Goal: Task Accomplishment & Management: Complete application form

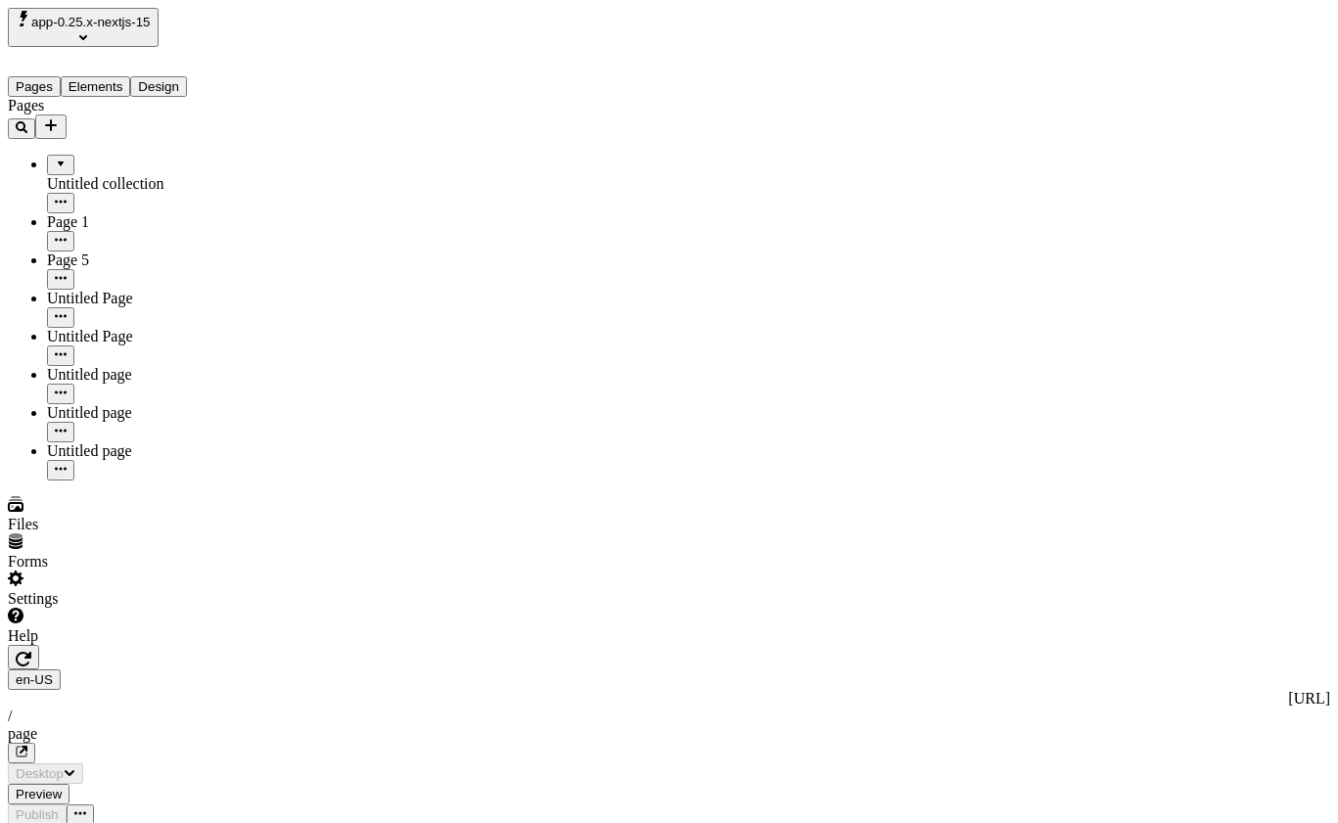
type input "/page"
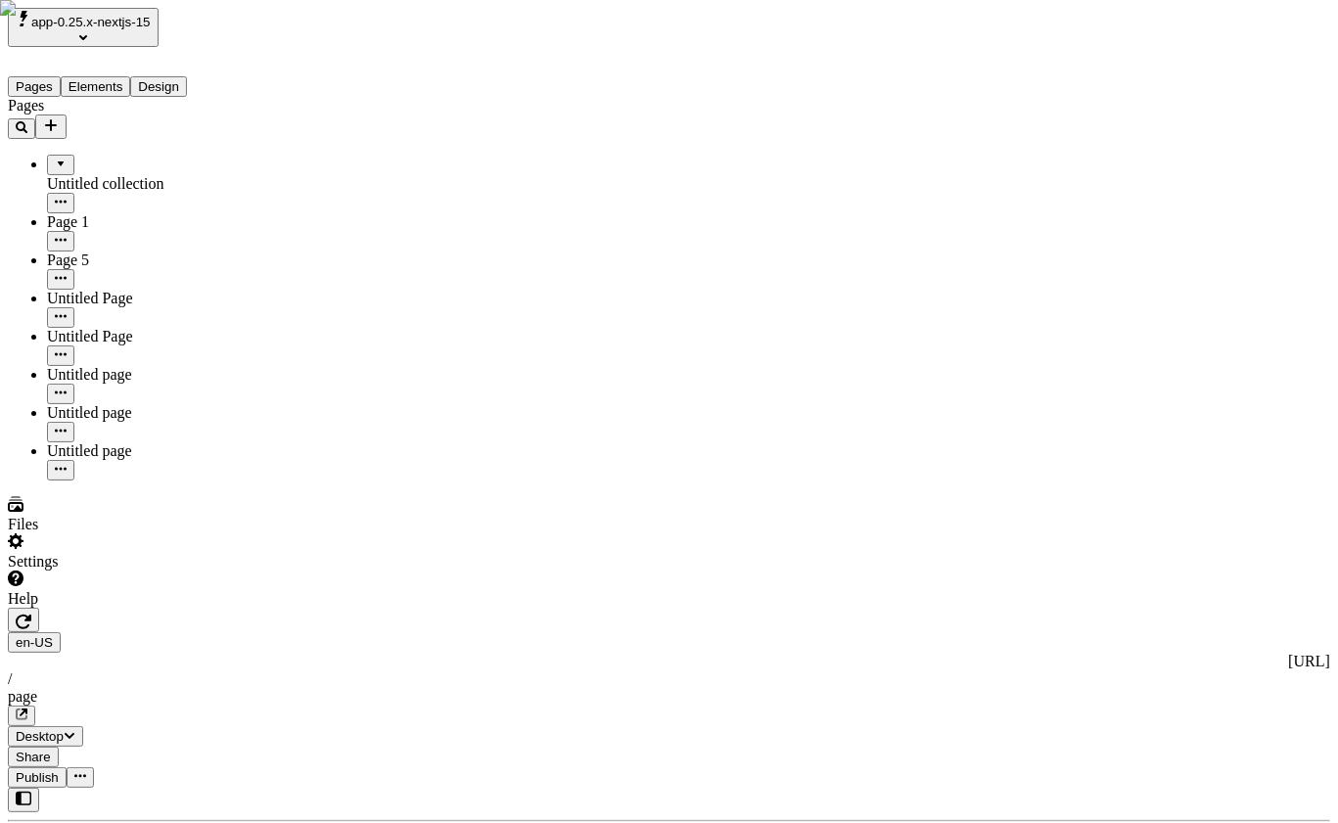
click at [121, 481] on div "Pages Untitled collection Page 1 Page 5 Untitled Page Untitled Page Untitled pa…" at bounding box center [125, 289] width 235 height 384
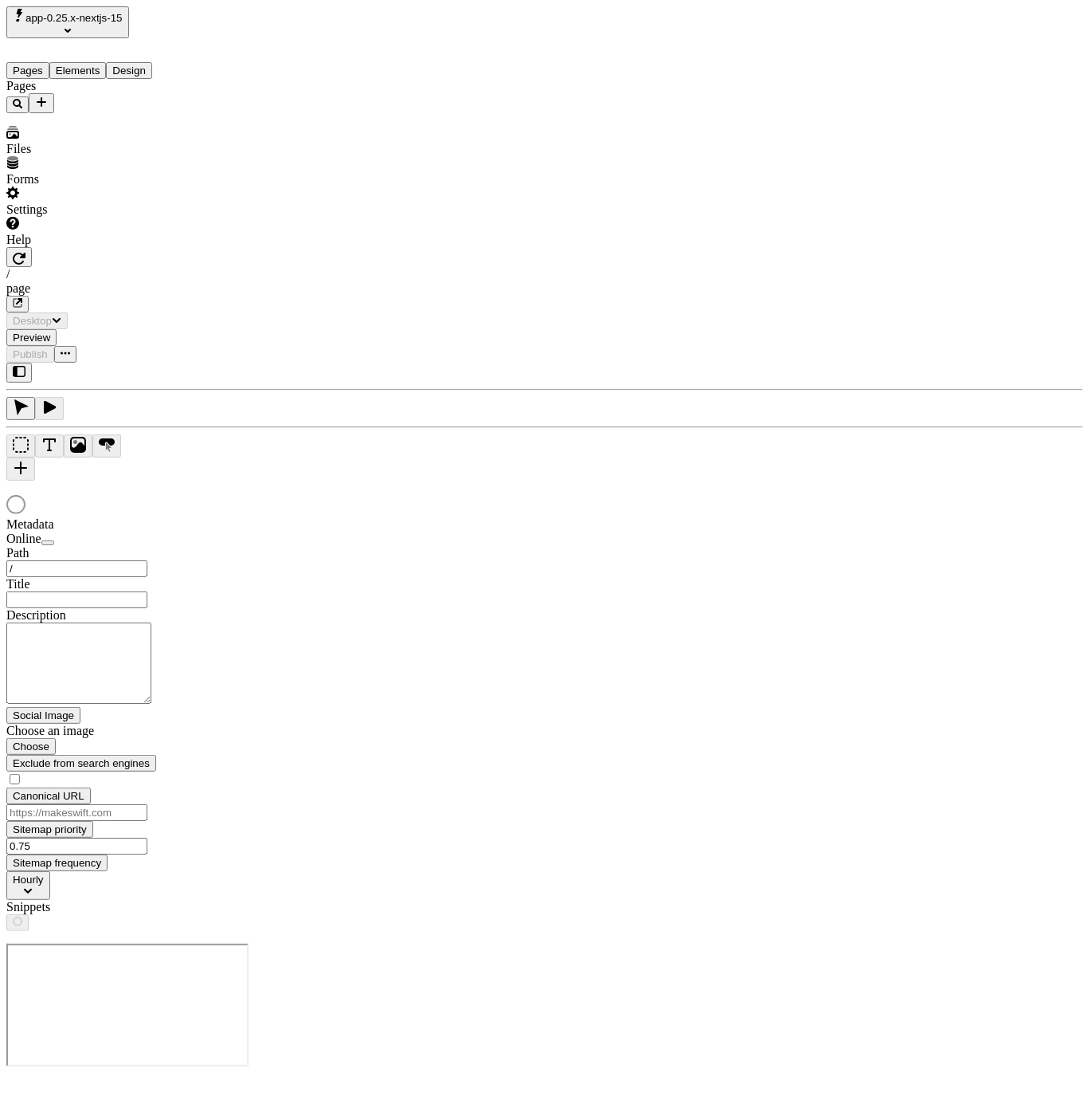
type input "/page"
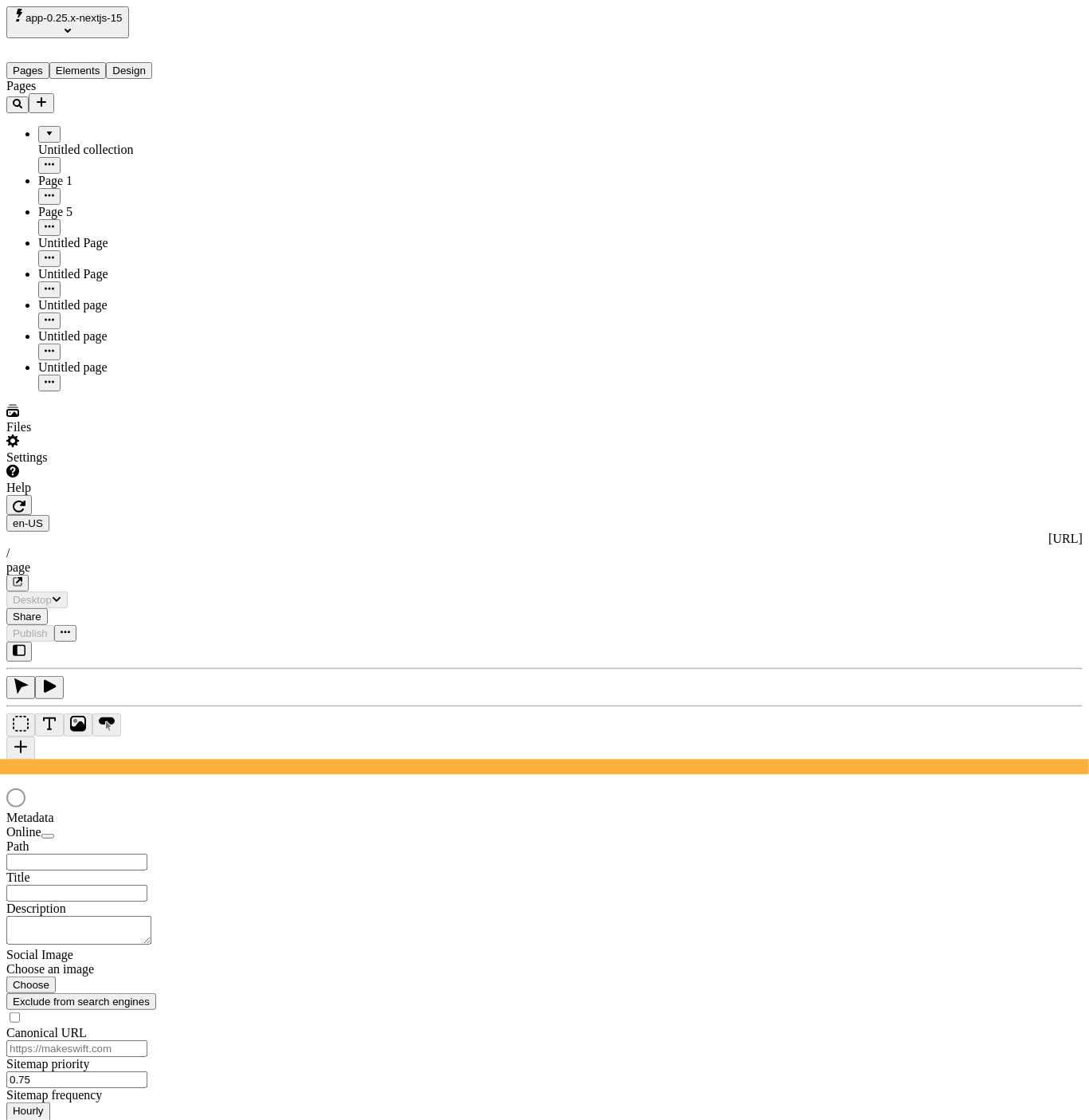
type input "/page"
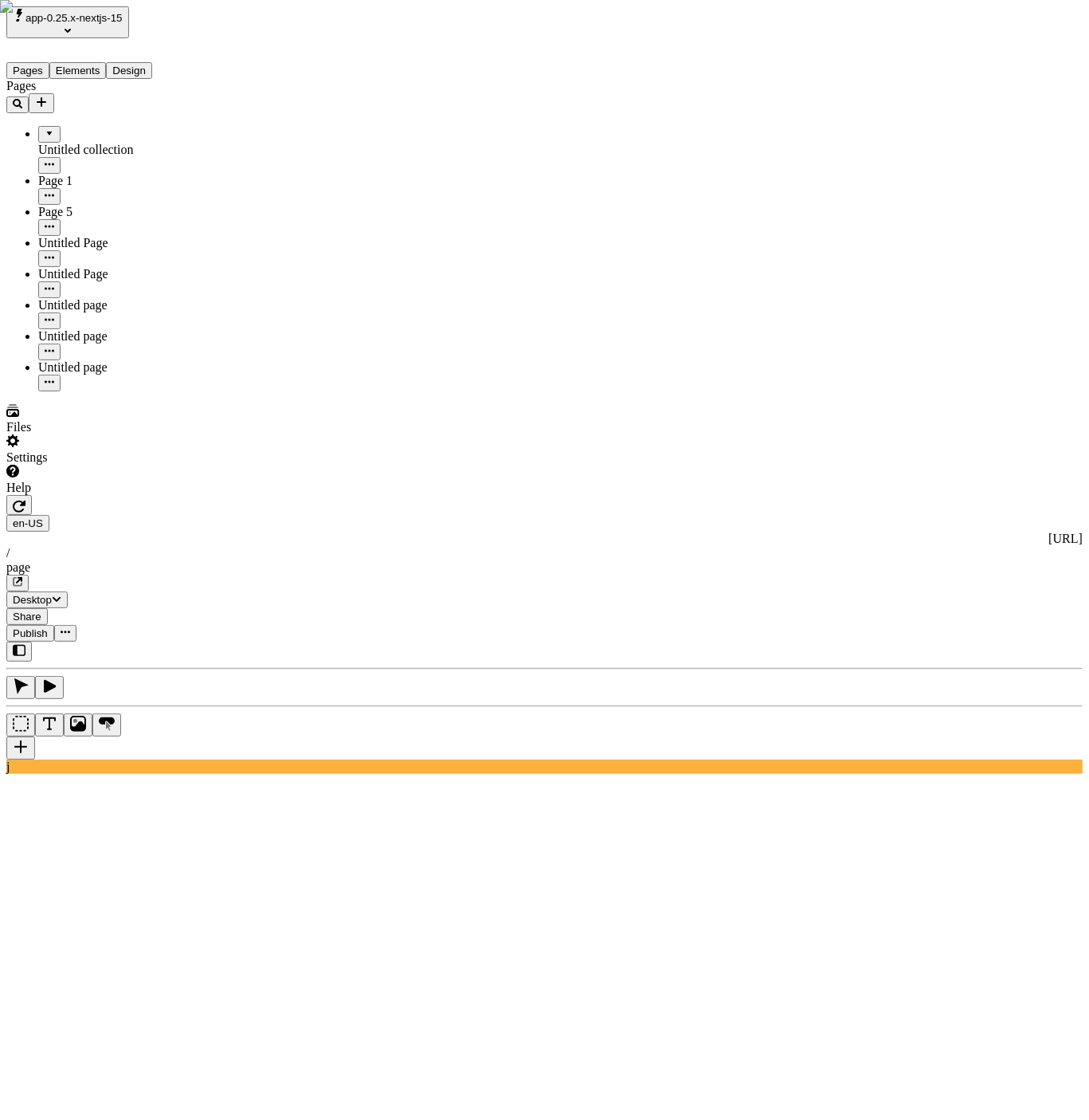
click at [64, 94] on div "Pages" at bounding box center [102, 86] width 191 height 15
click at [71, 142] on div "Untitled collection" at bounding box center [118, 150] width 160 height 15
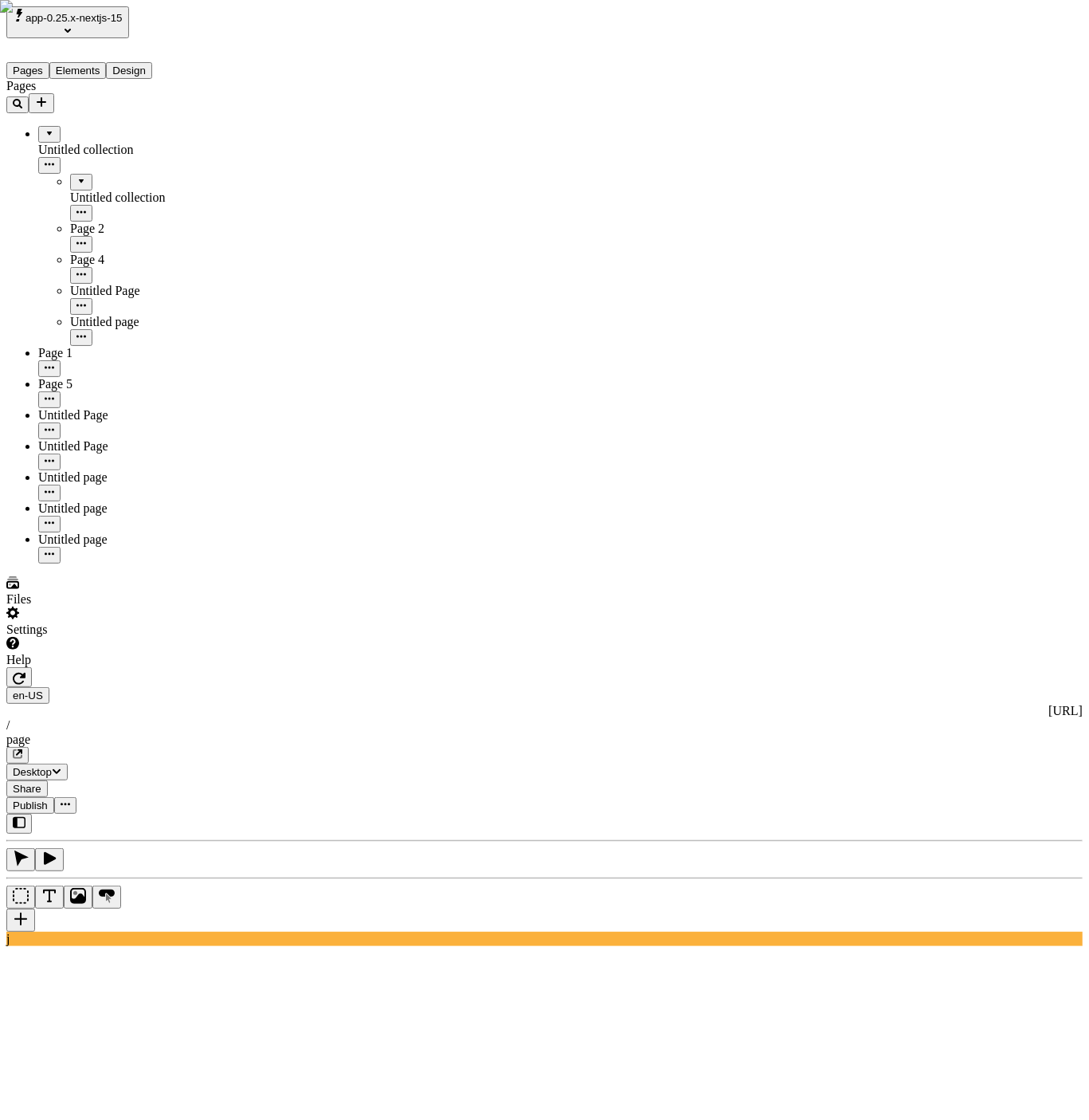
click at [71, 142] on div "Untitled collection" at bounding box center [118, 150] width 160 height 15
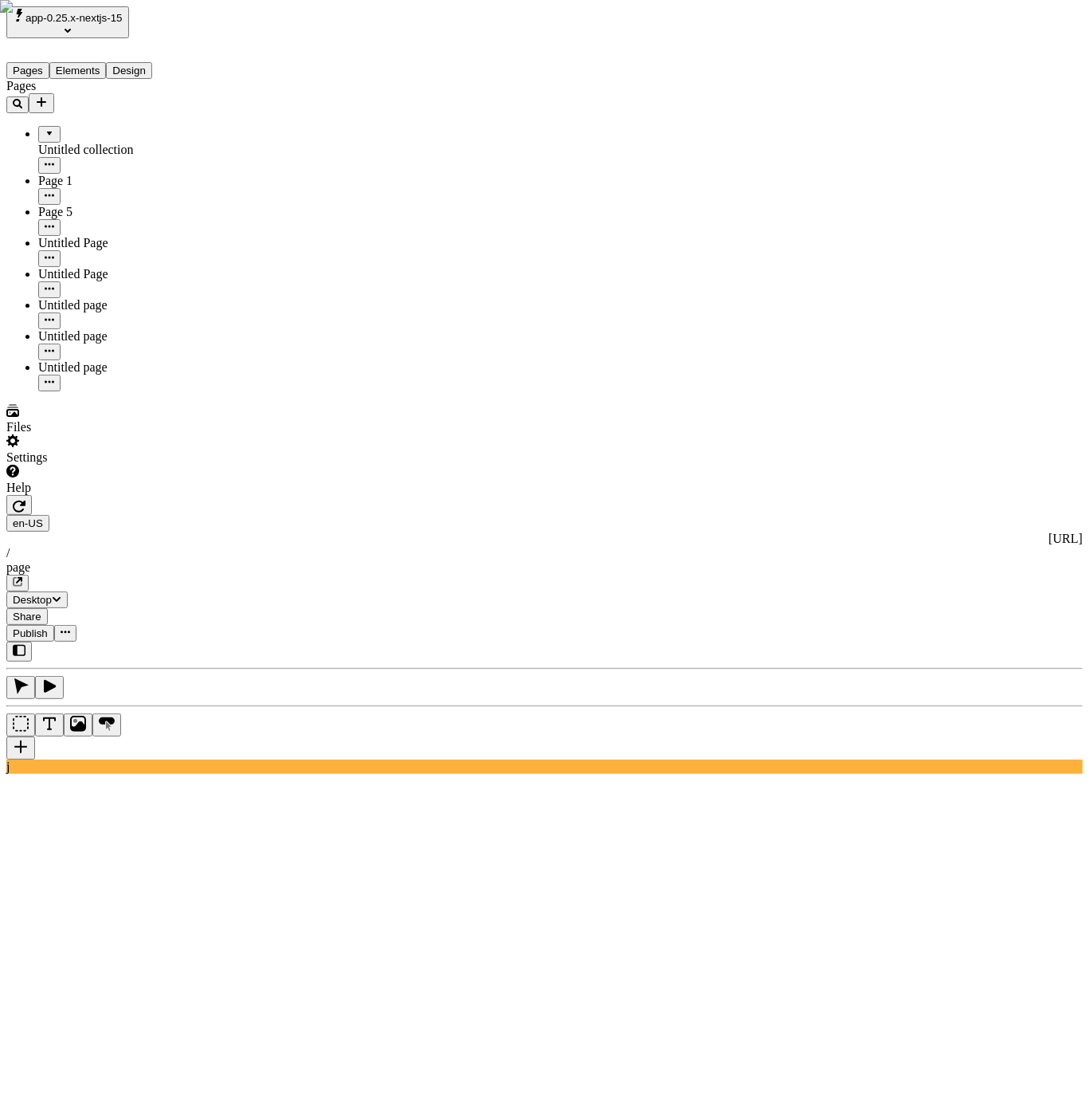
click at [71, 142] on div "Untitled collection" at bounding box center [118, 150] width 160 height 15
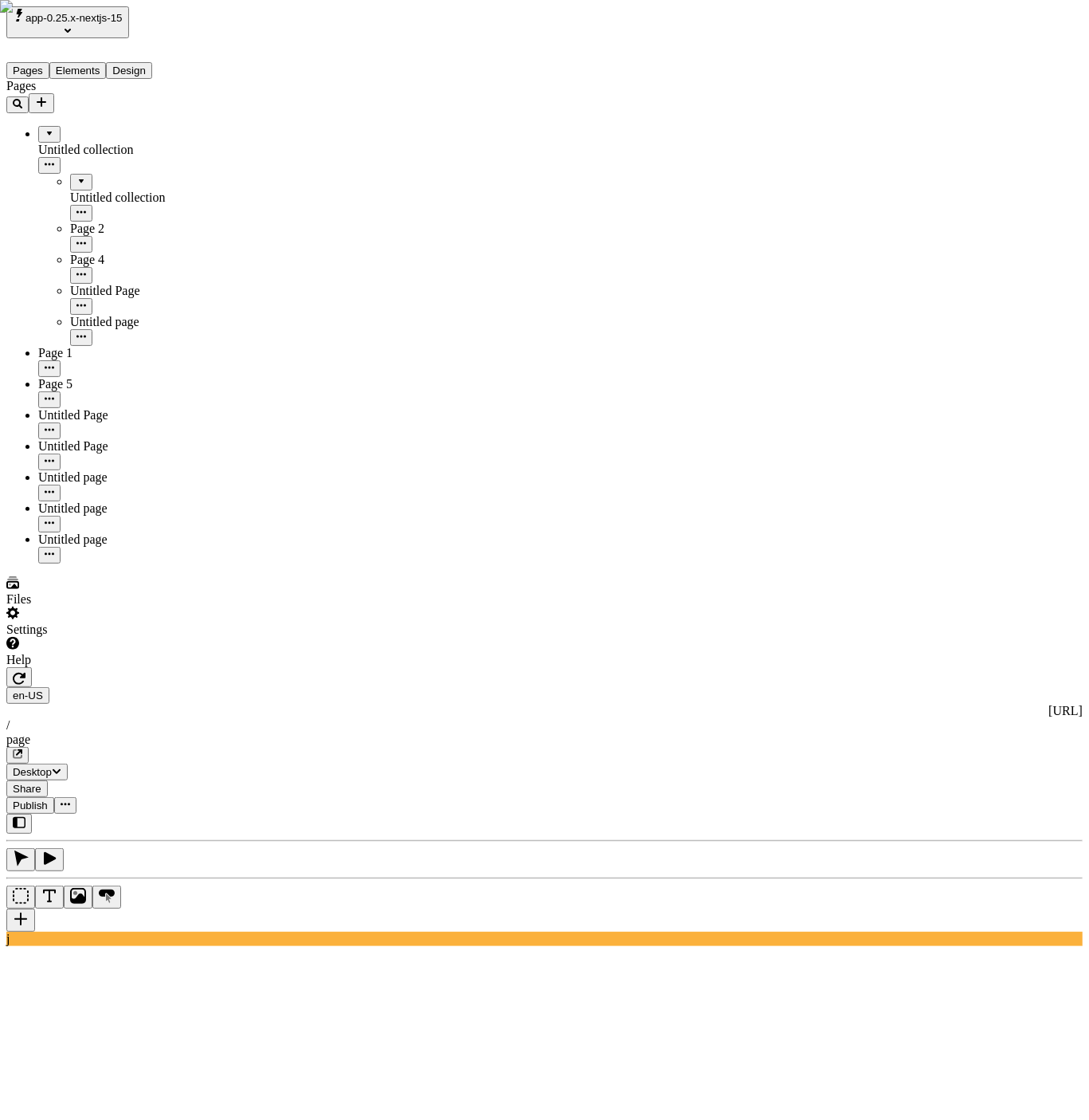
click at [90, 190] on div "Untitled collection" at bounding box center [133, 198] width 128 height 15
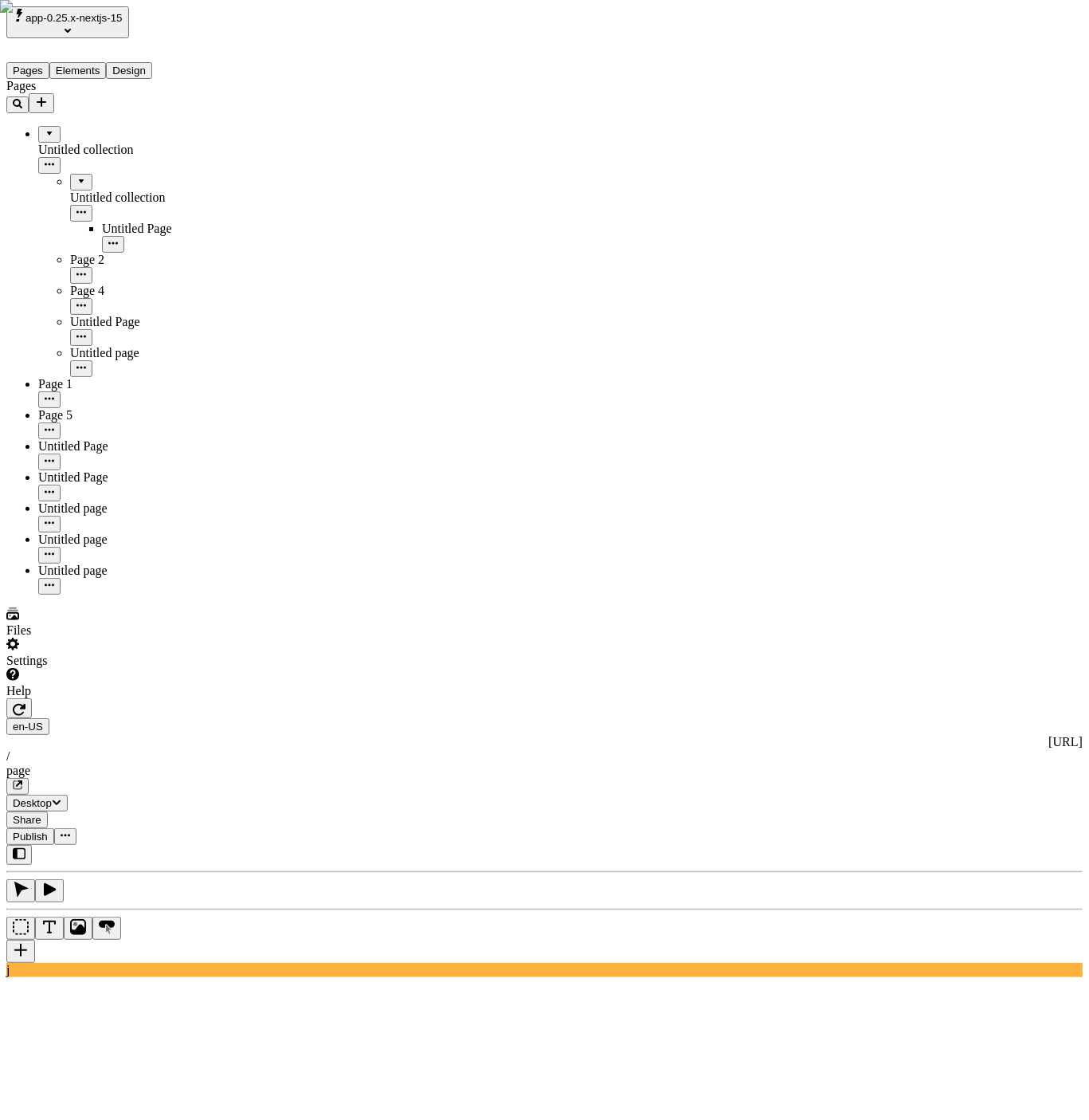
click at [90, 190] on div "Untitled collection" at bounding box center [133, 198] width 128 height 15
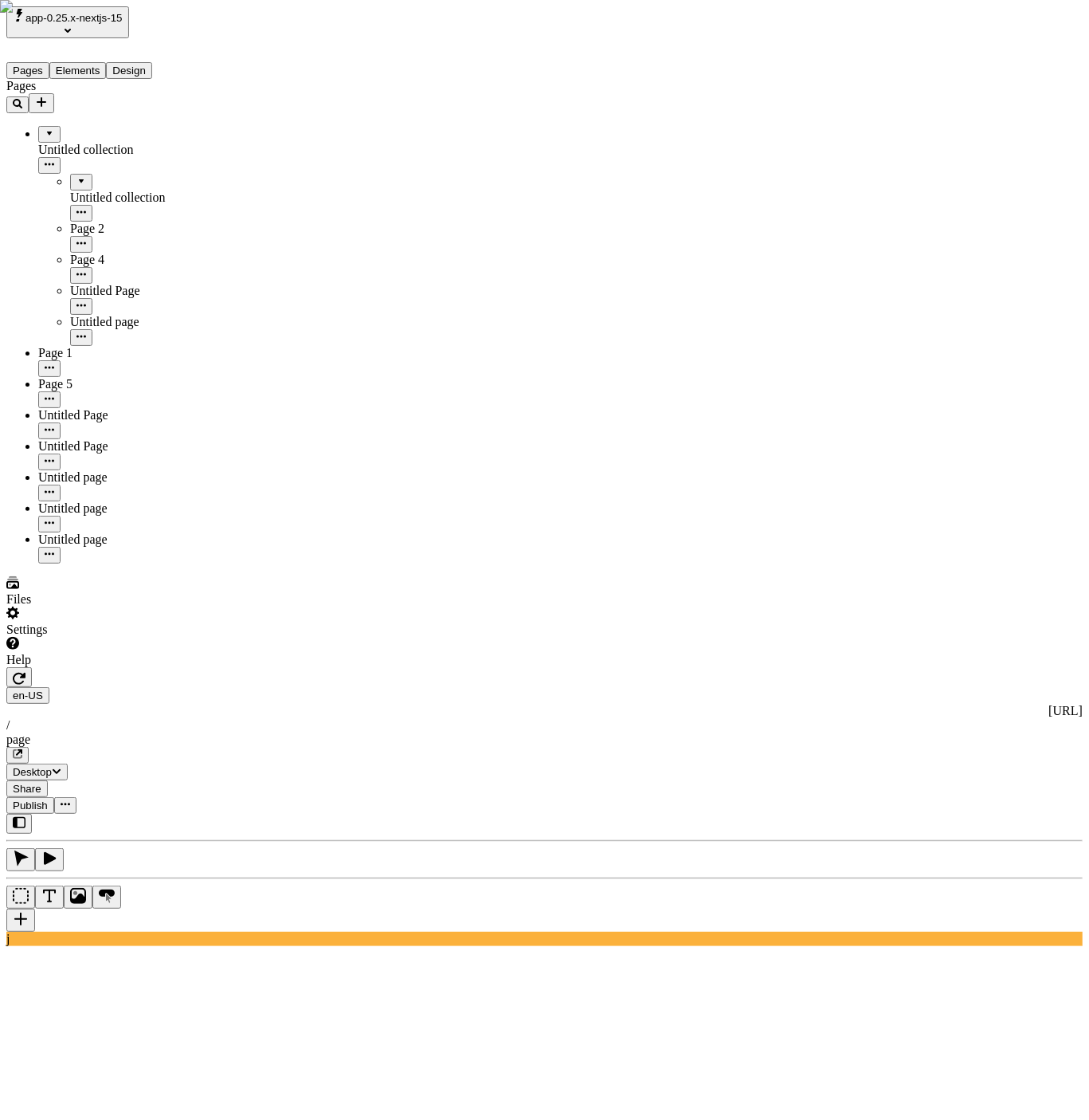
click at [90, 190] on div "Untitled collection" at bounding box center [133, 198] width 128 height 15
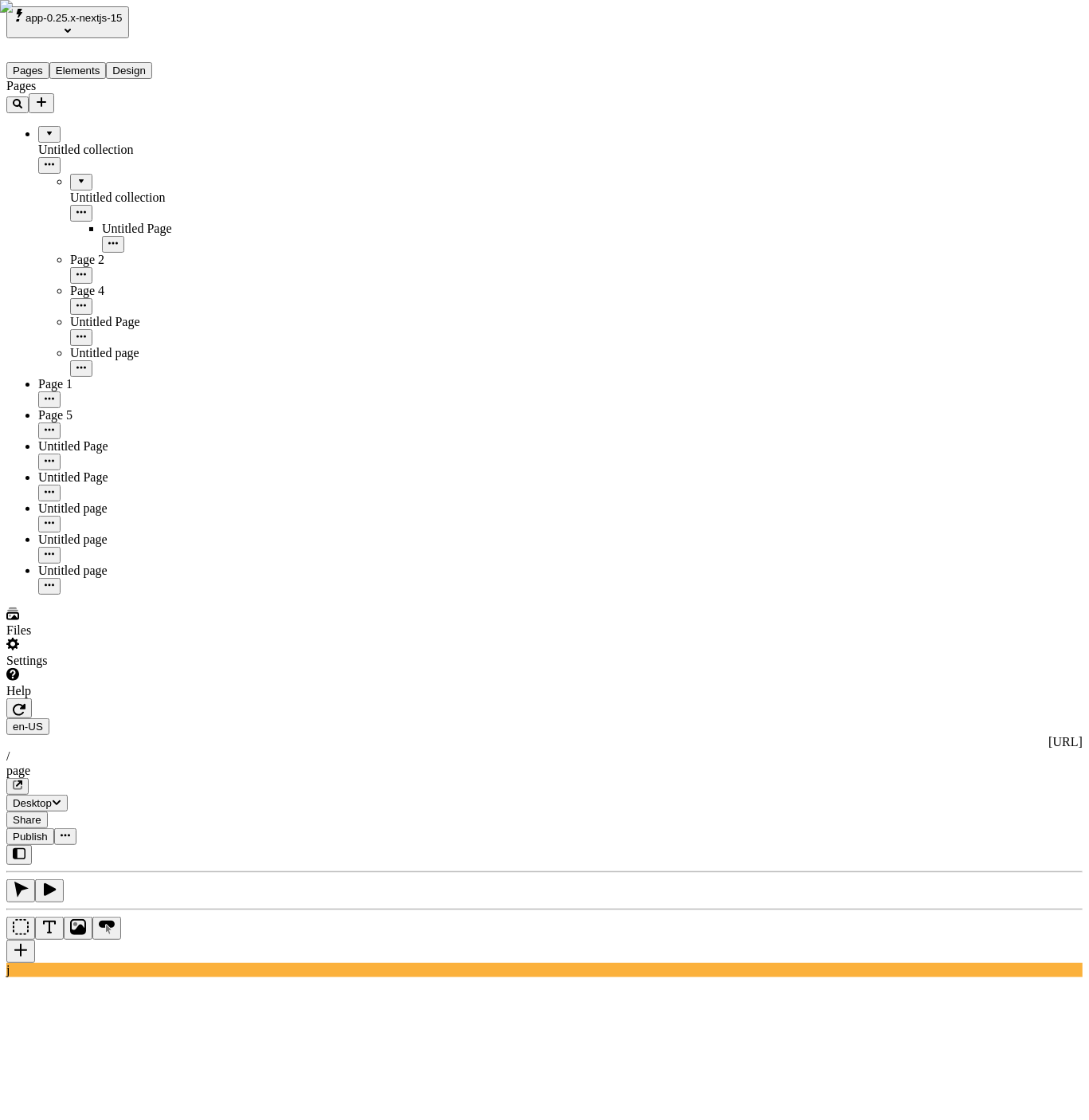
click at [90, 190] on div "Untitled collection" at bounding box center [133, 198] width 128 height 15
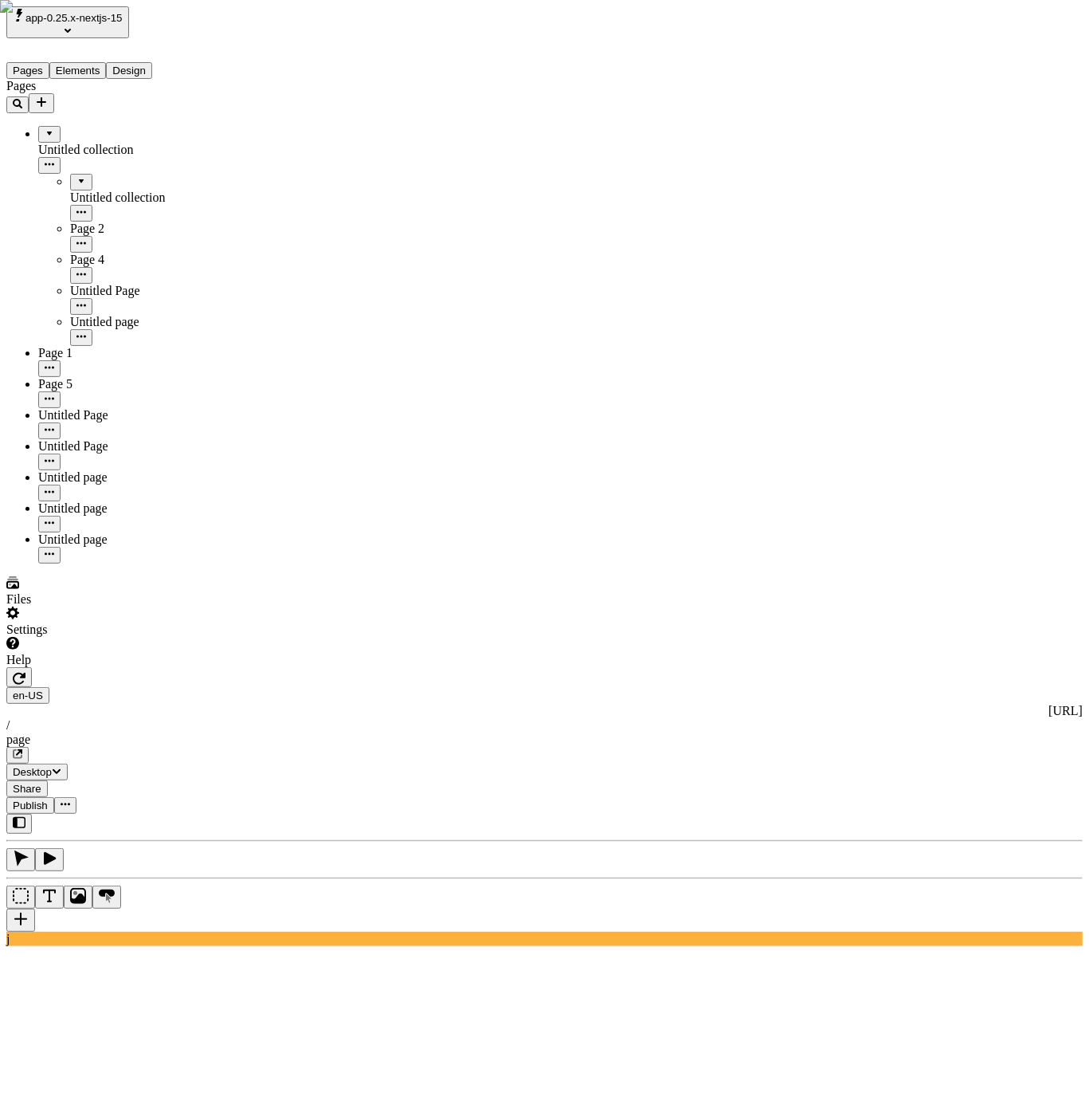
click at [90, 190] on div "Untitled collection" at bounding box center [133, 198] width 128 height 15
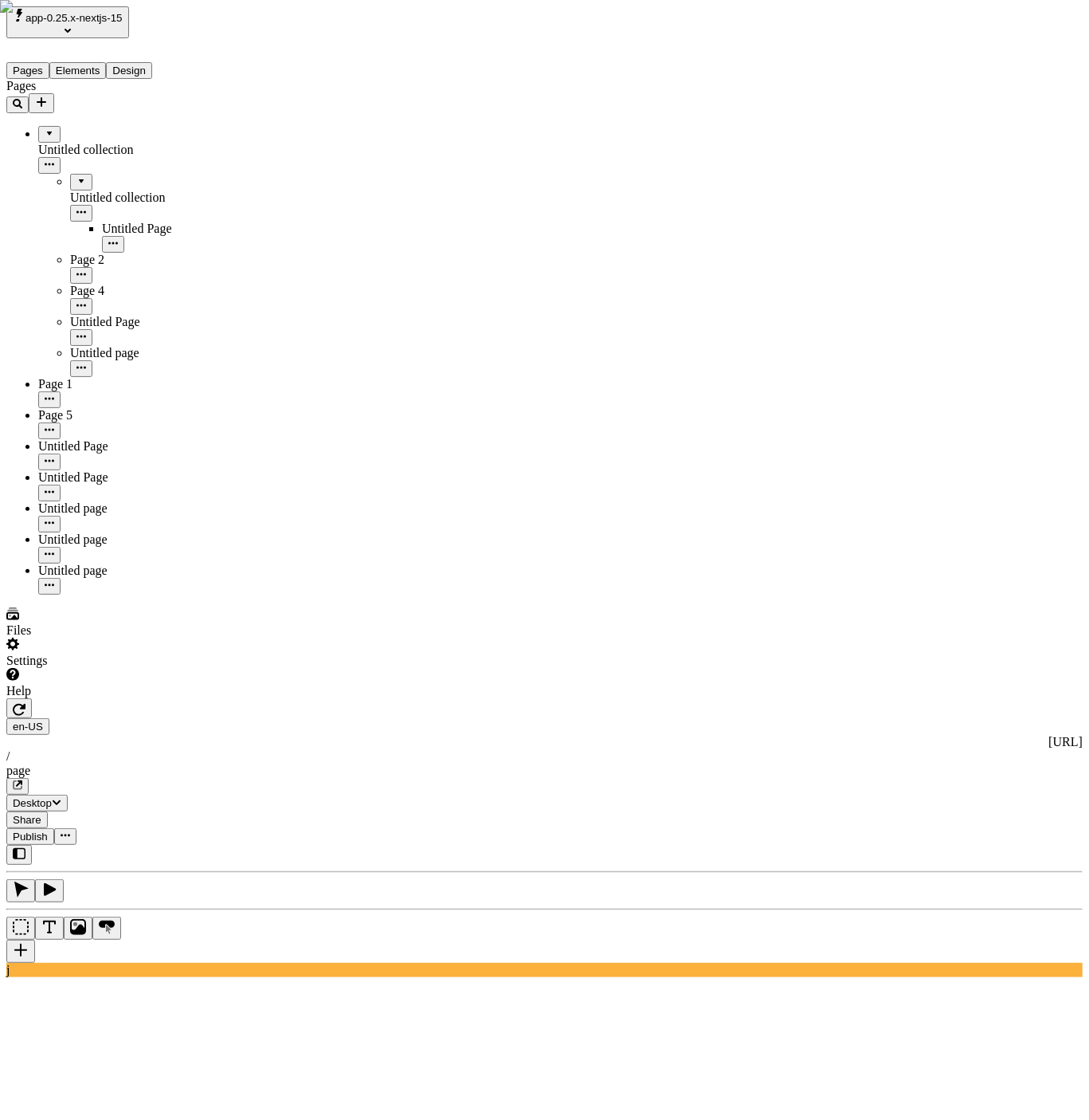
click at [81, 142] on div "Untitled collection" at bounding box center [118, 150] width 160 height 15
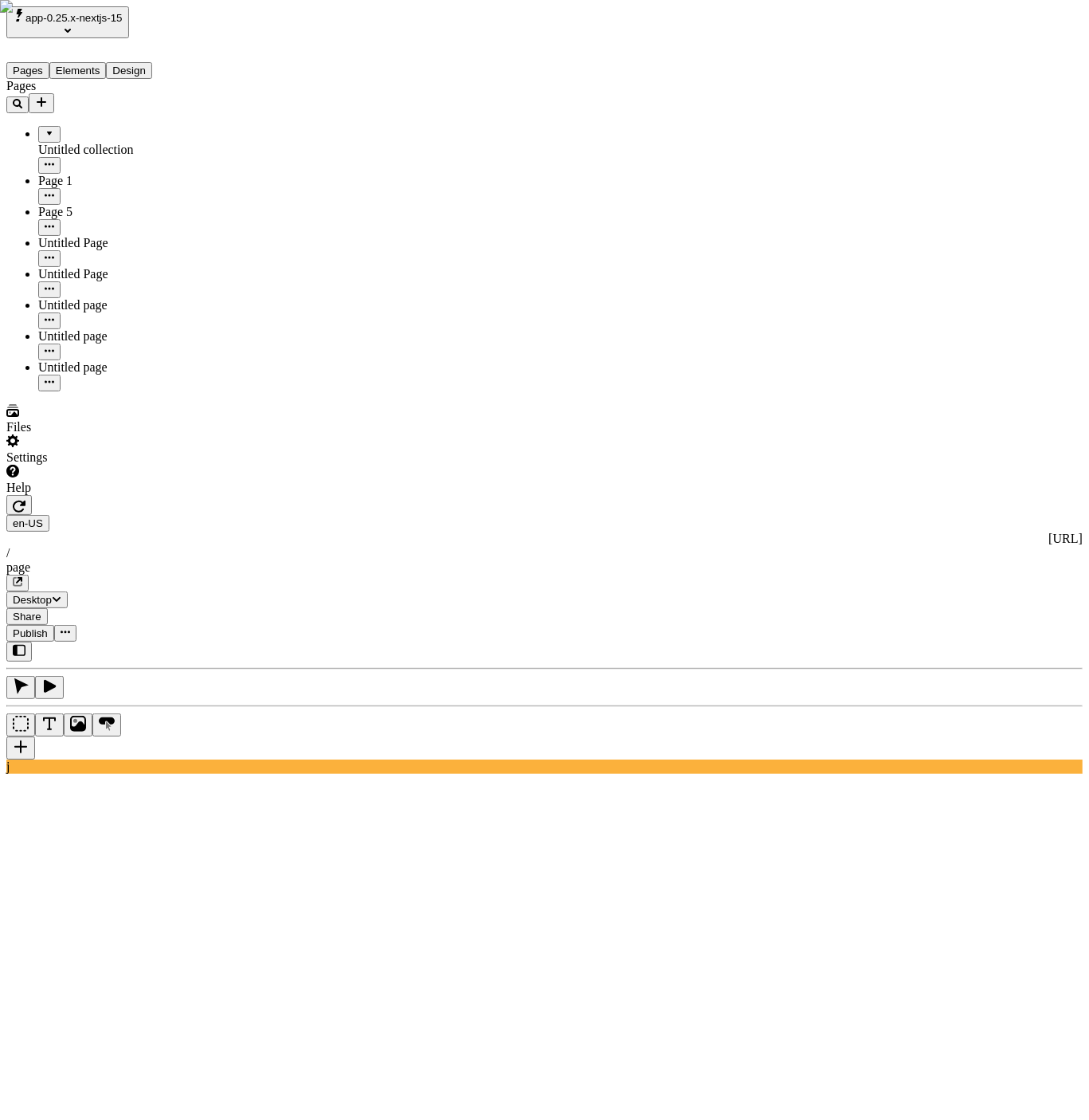
click at [81, 142] on div "Untitled collection" at bounding box center [118, 150] width 160 height 15
click at [100, 392] on div "Pages Untitled collection Untitled collection Untitled Page Page 2 Page 4 Untit…" at bounding box center [102, 235] width 191 height 313
click at [137, 465] on div "Settings" at bounding box center [102, 449] width 191 height 30
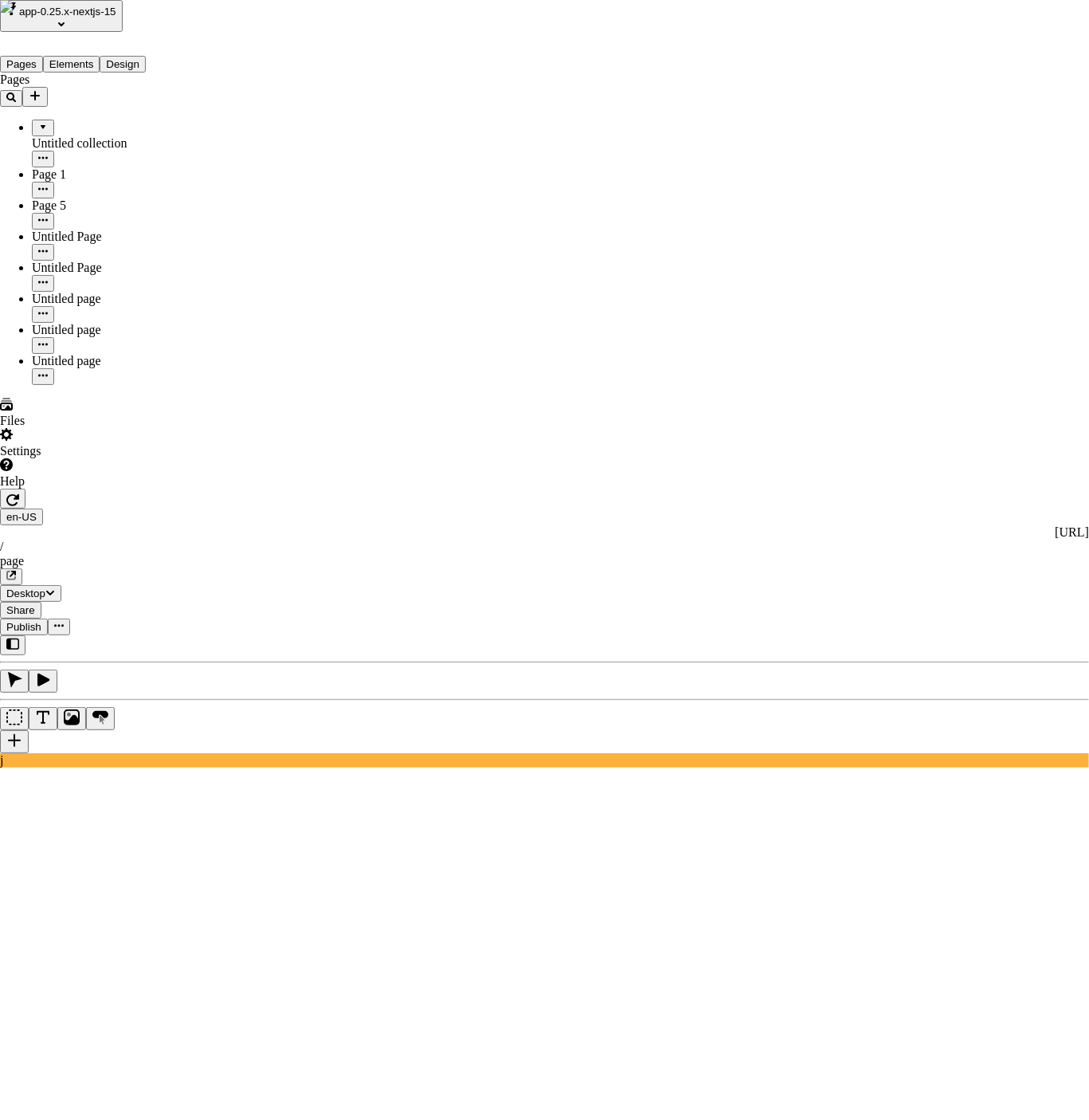
type input "okok"
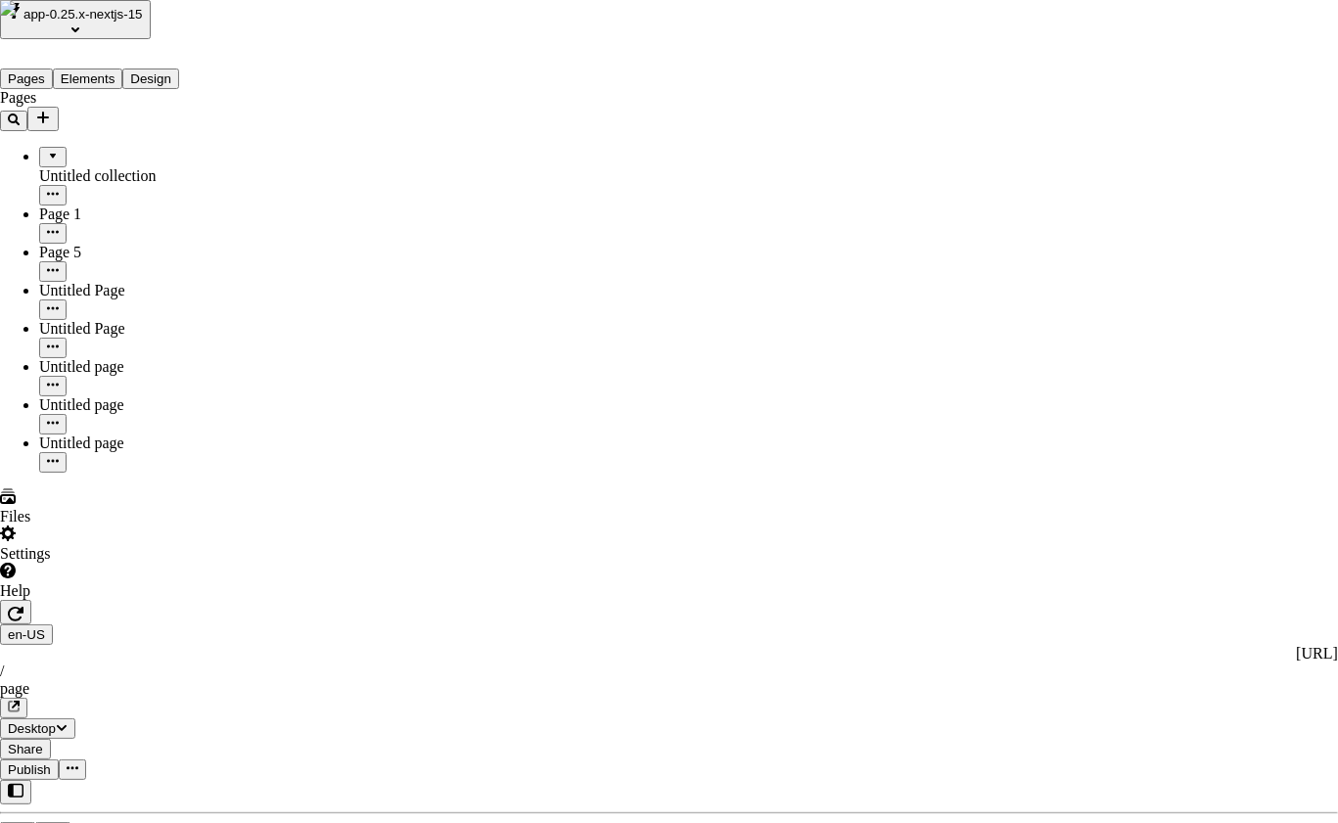
type input "very nice"
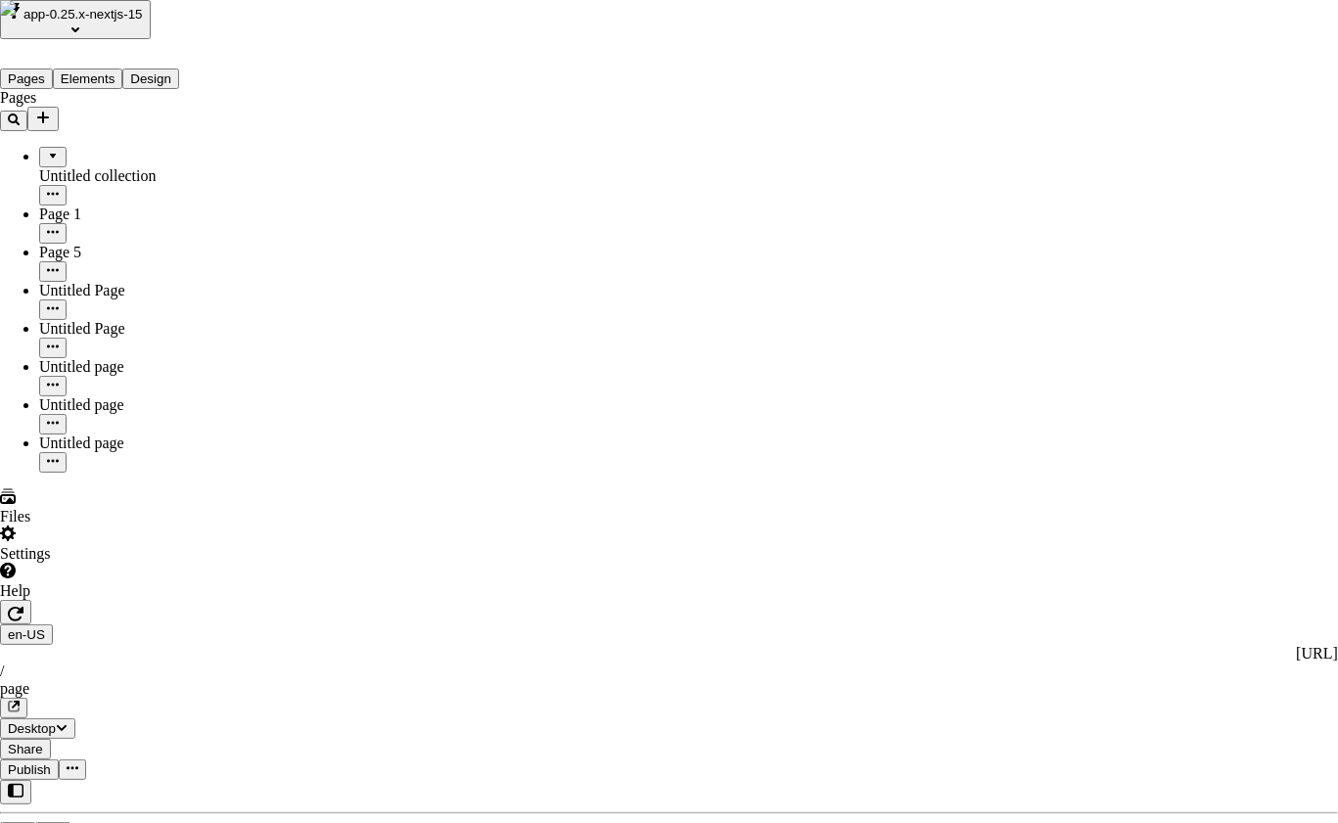
type input "ver"
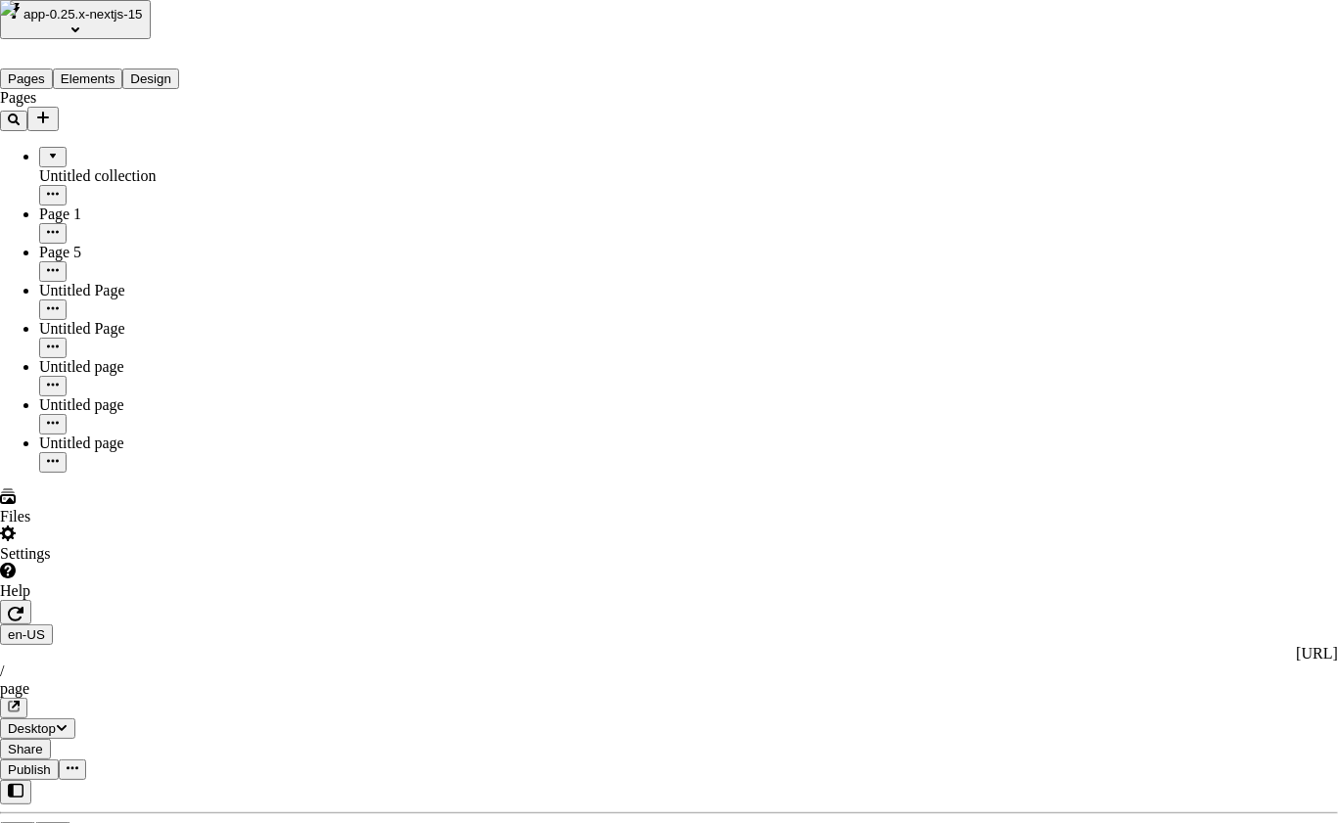
type input "ver"
type input "vea"
type input "ok"
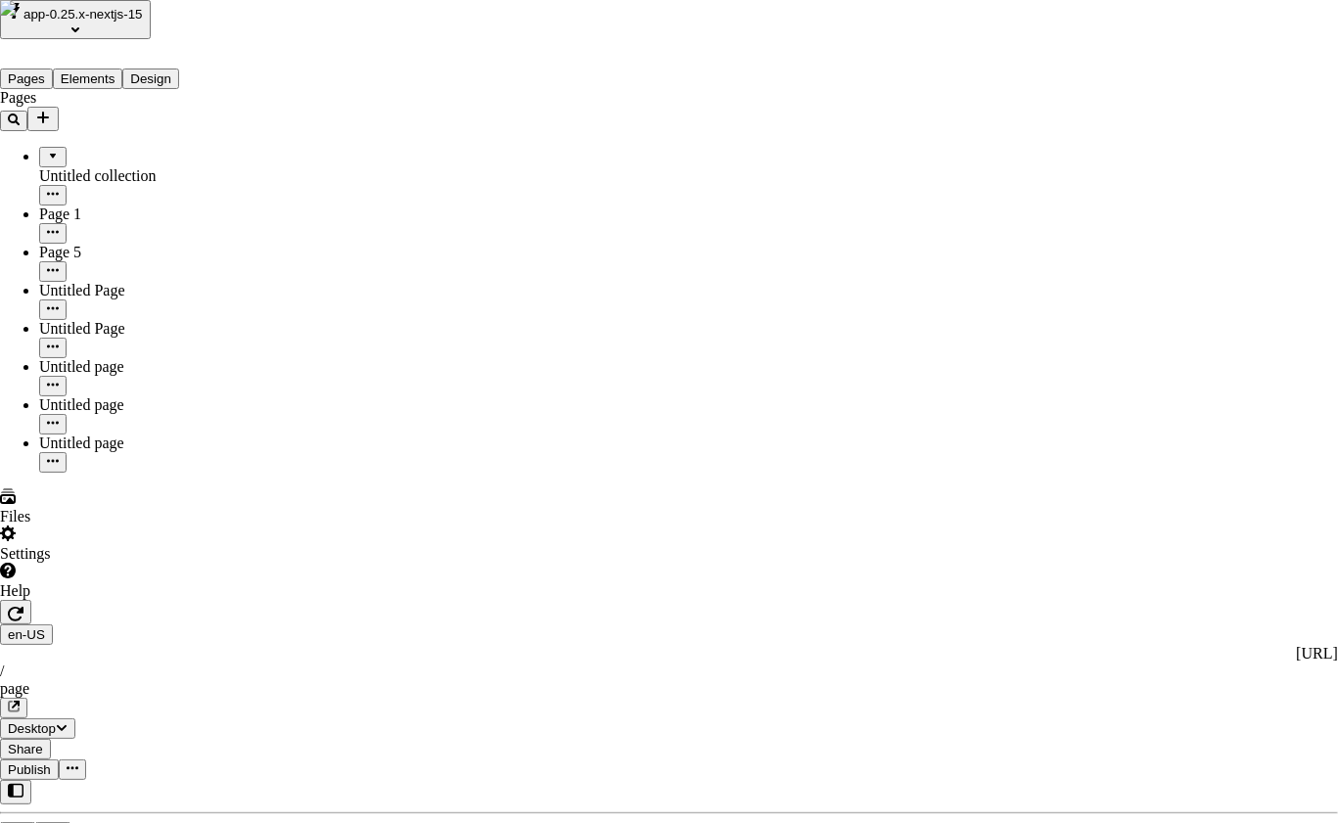
type input "asdf"
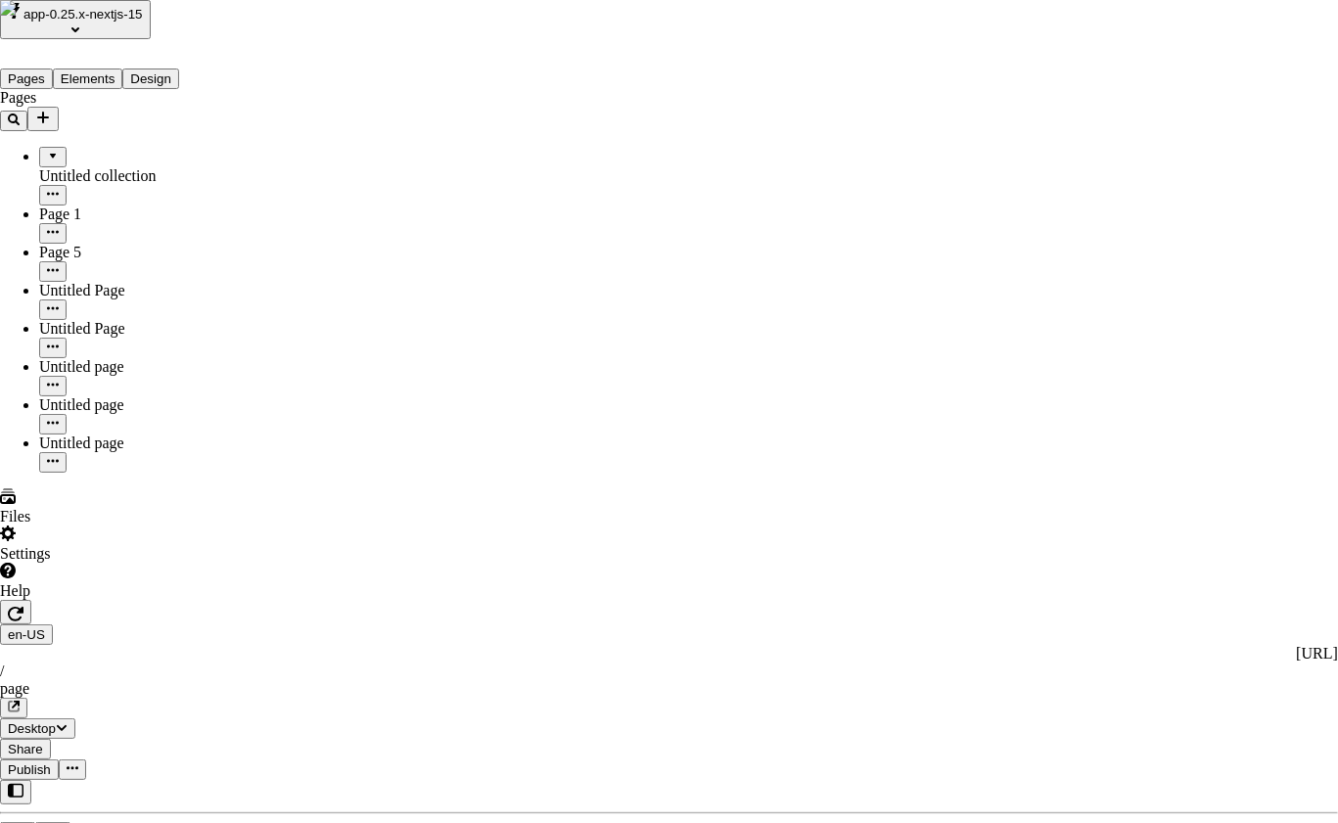
type input "asdf"
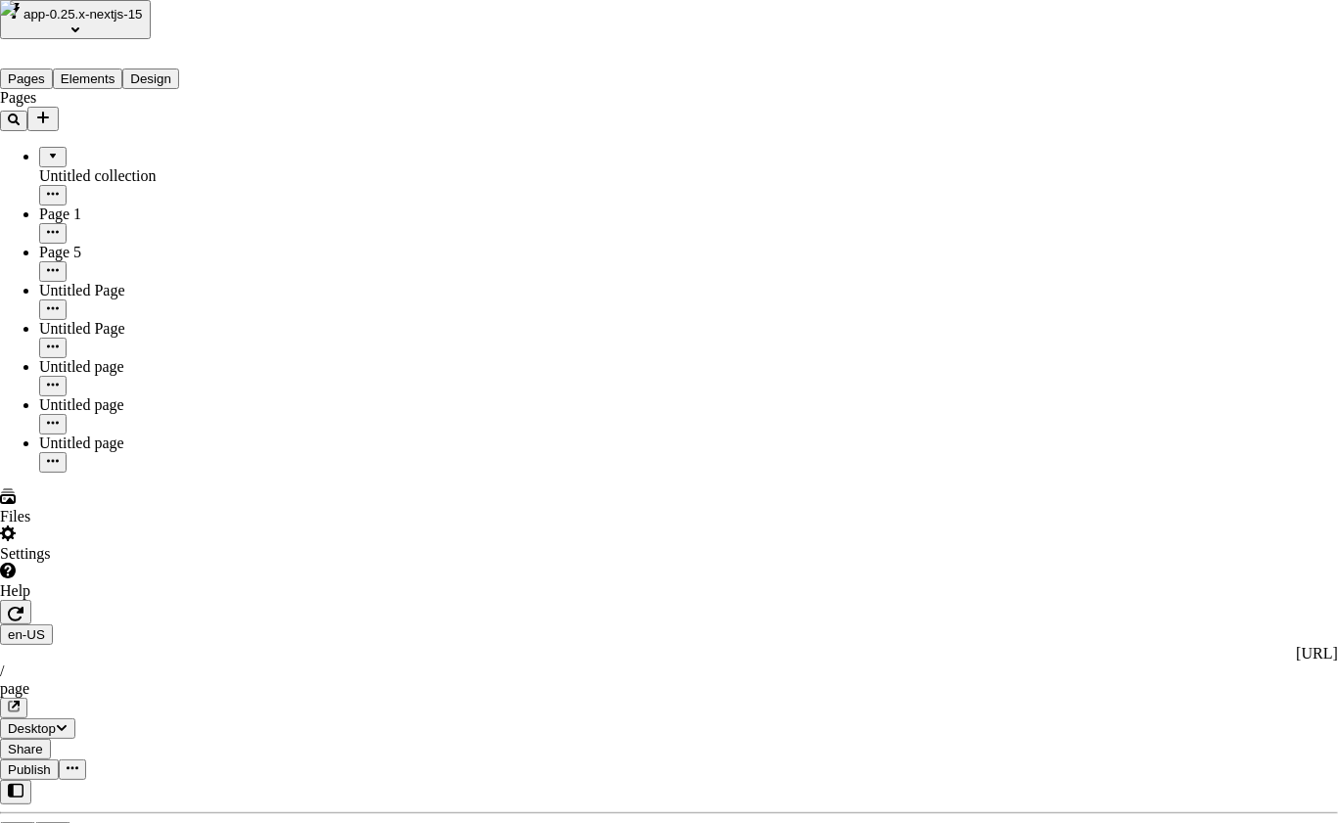
type input "asd"
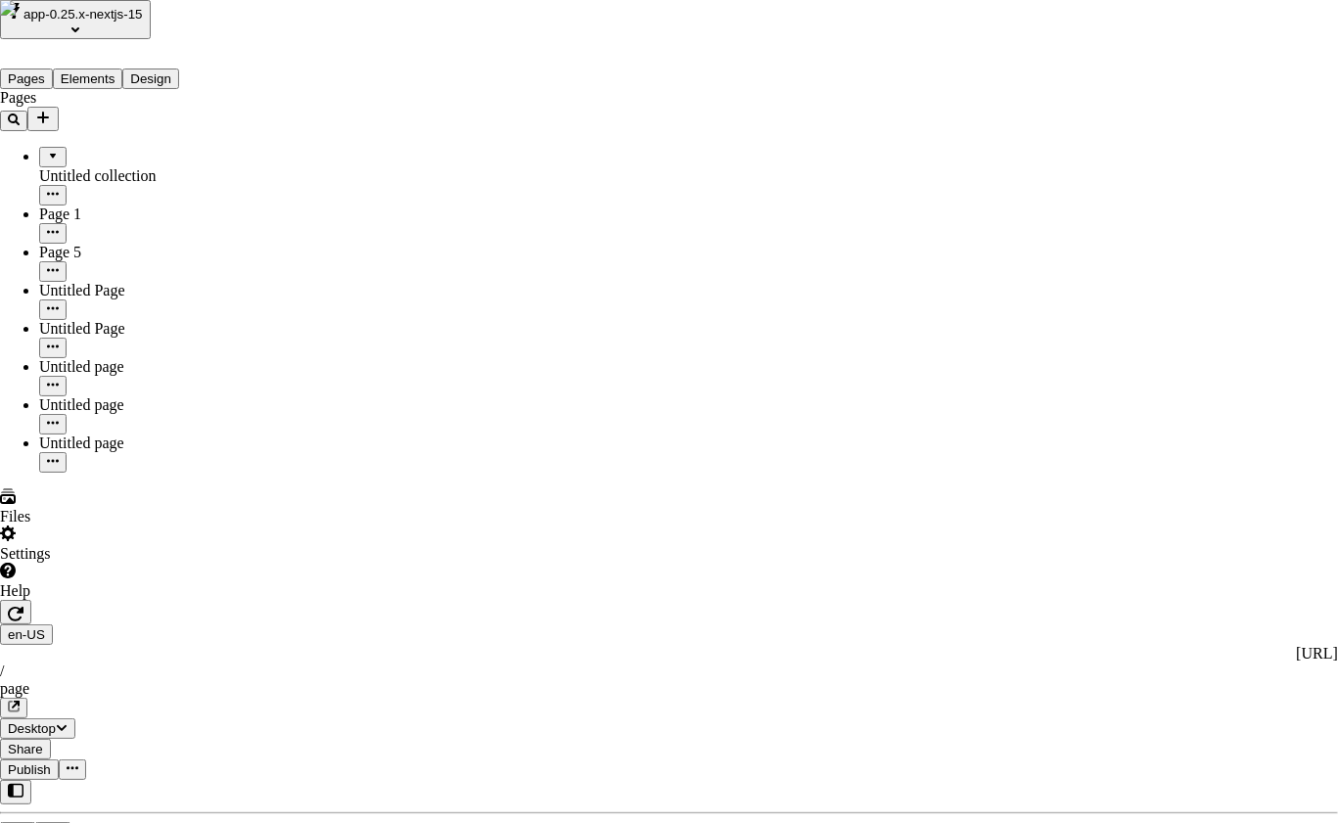
type input "asdf"
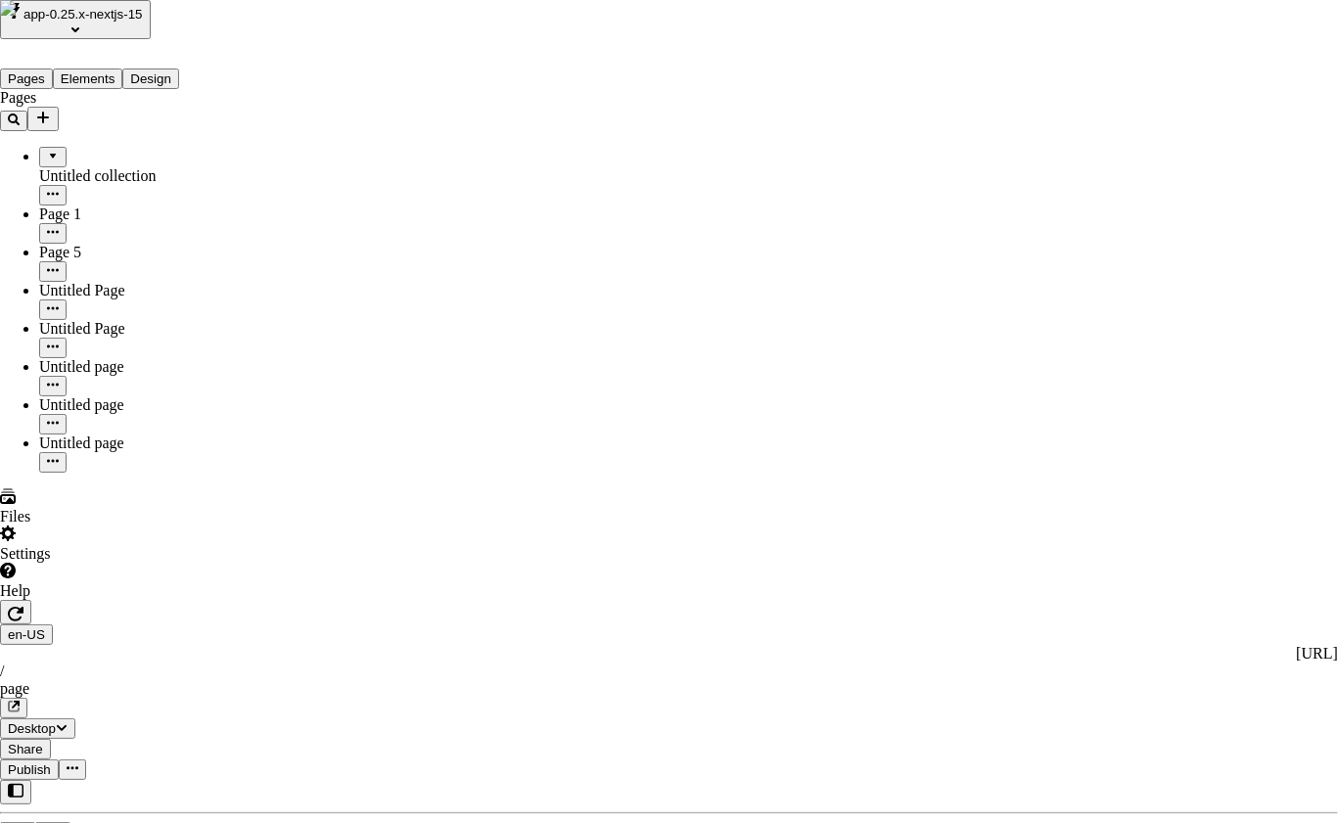
type input "asdf"
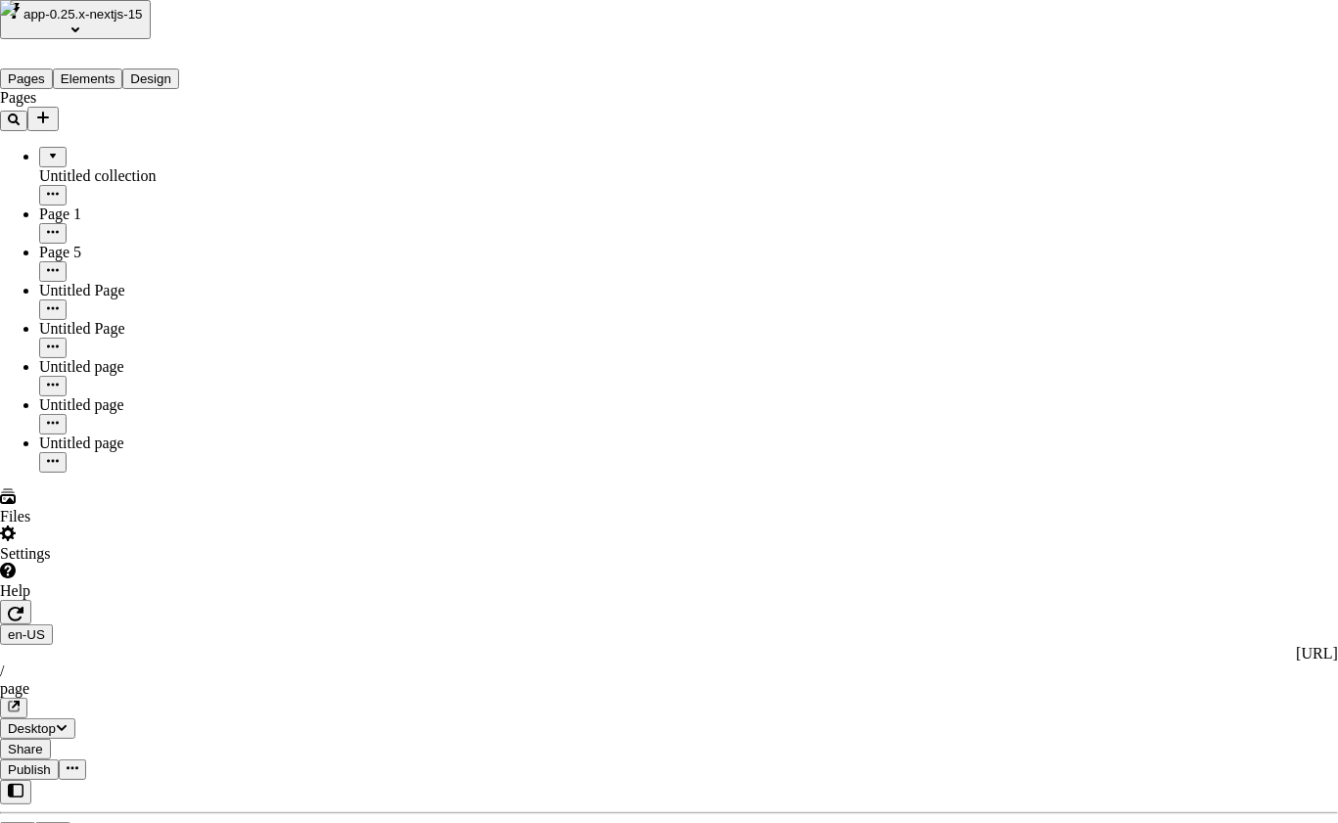
type input "qwer"
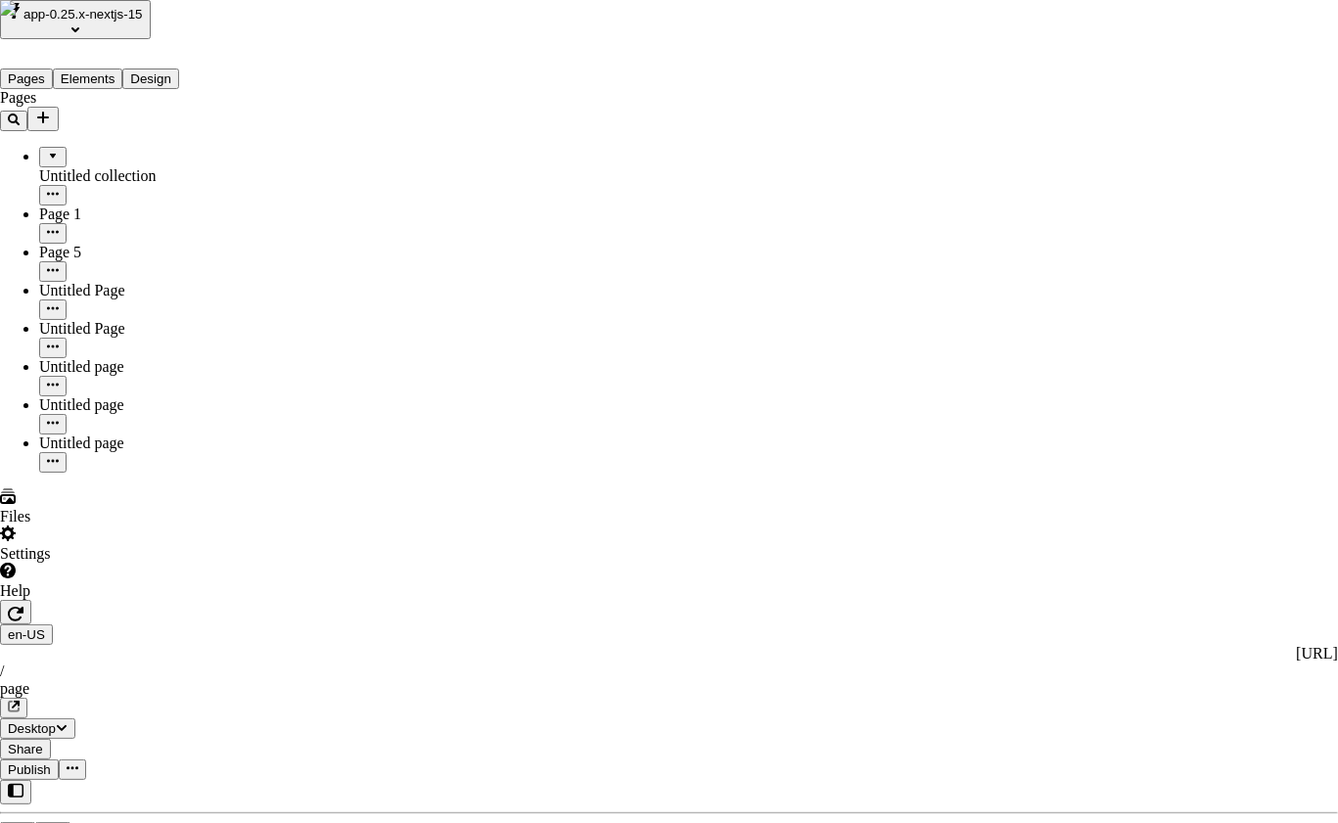
type input "qwer"
drag, startPoint x: 693, startPoint y: 575, endPoint x: 863, endPoint y: 315, distance: 310.4
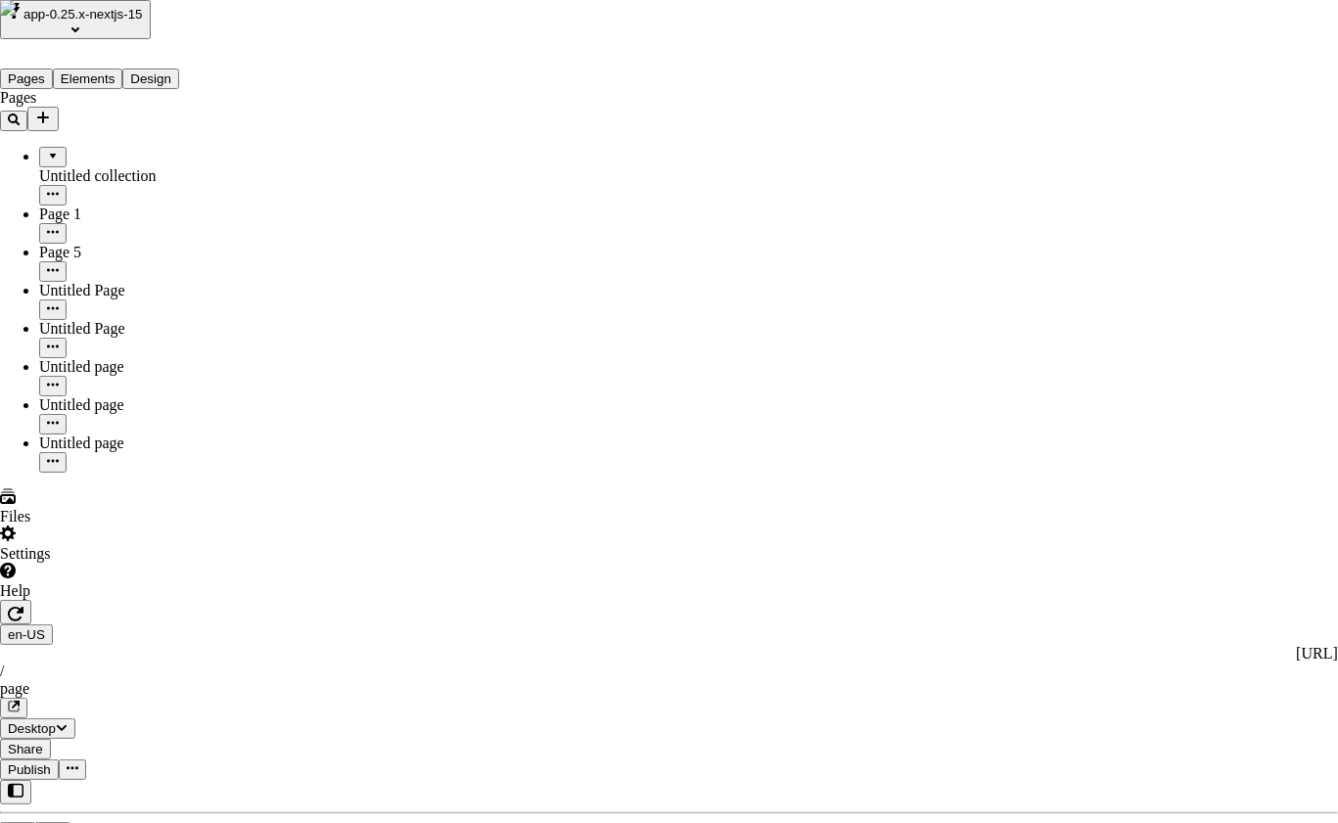
drag, startPoint x: 560, startPoint y: 380, endPoint x: 765, endPoint y: 347, distance: 207.3
type input "test"
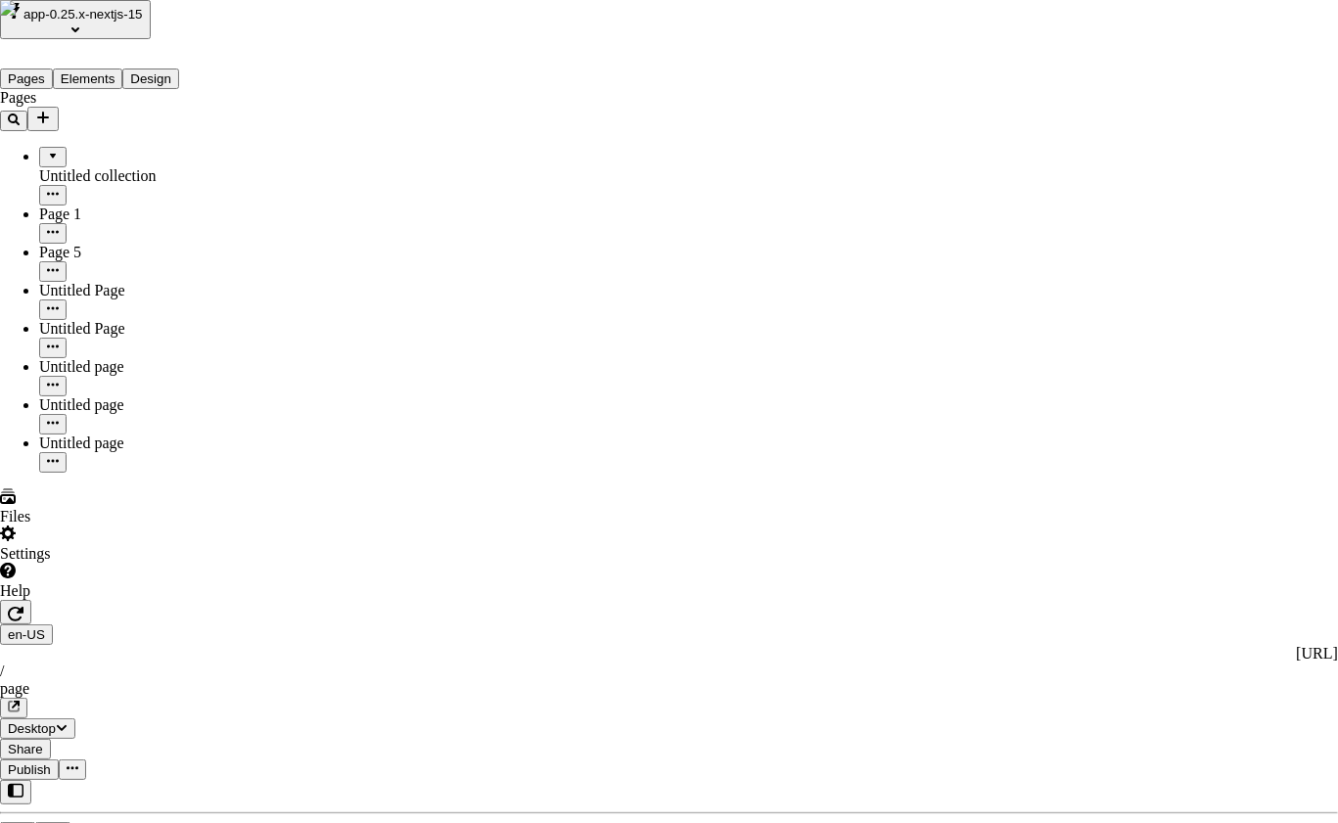
drag, startPoint x: 847, startPoint y: 374, endPoint x: 846, endPoint y: 429, distance: 54.8
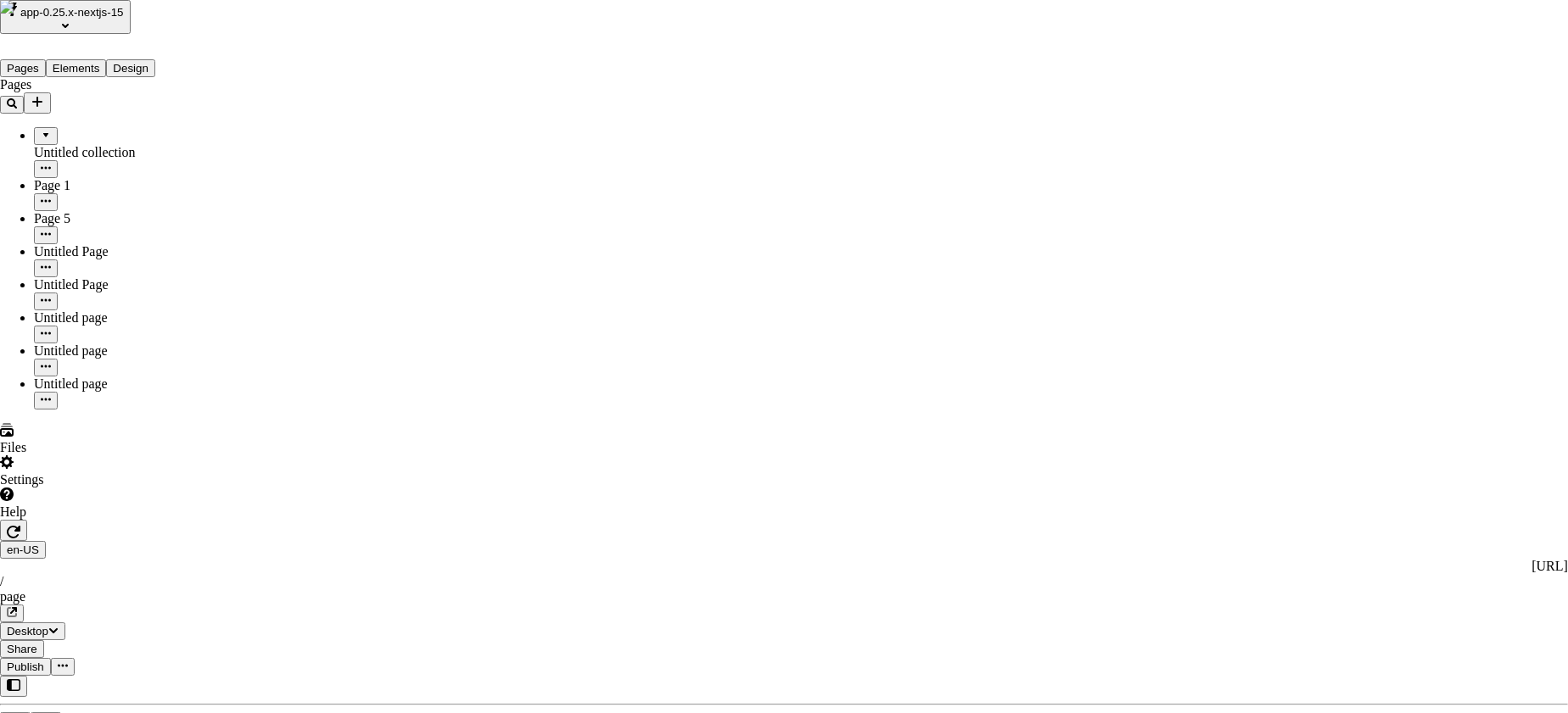
drag, startPoint x: 614, startPoint y: 221, endPoint x: 502, endPoint y: 356, distance: 175.4
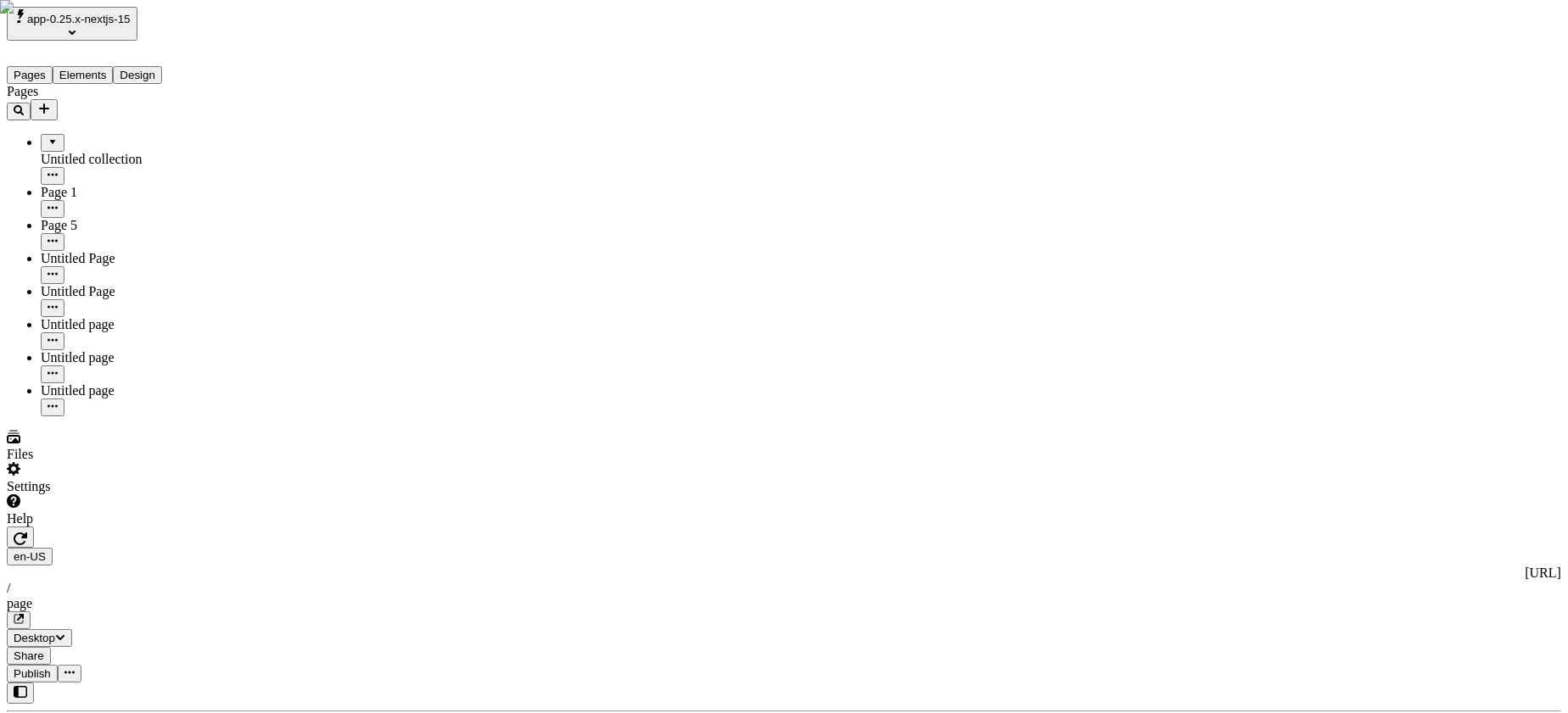
click at [78, 417] on div "Pages Untitled collection Page 1 Page 5 Untitled Page Untitled Page Untitled pa…" at bounding box center [108, 250] width 204 height 333
click at [105, 417] on div "Pages Untitled collection Page 1 Page 5 Untitled Page Untitled Page Untitled pa…" at bounding box center [108, 250] width 204 height 333
click at [114, 495] on div "Settings" at bounding box center [108, 478] width 204 height 32
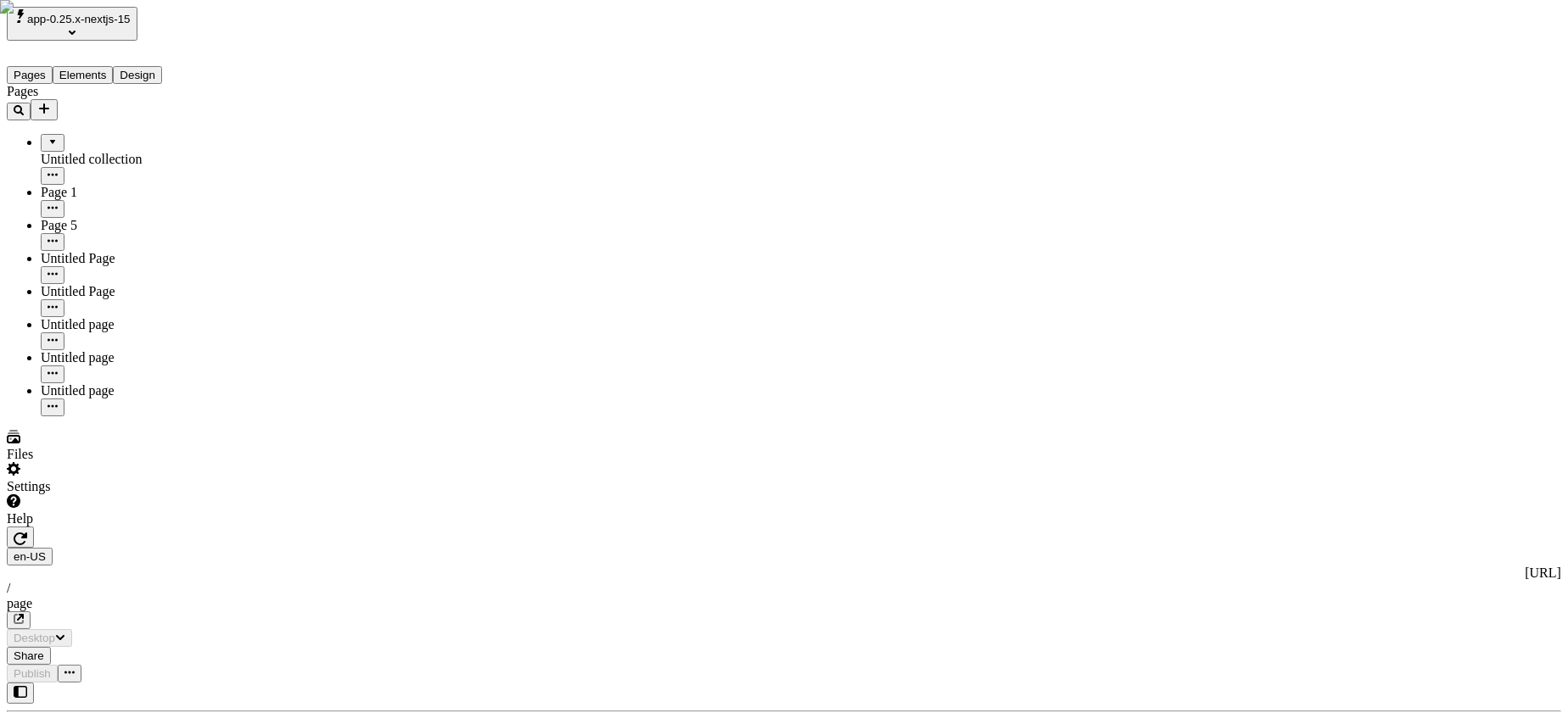
type input "/page"
click at [111, 495] on div "Settings" at bounding box center [108, 478] width 204 height 32
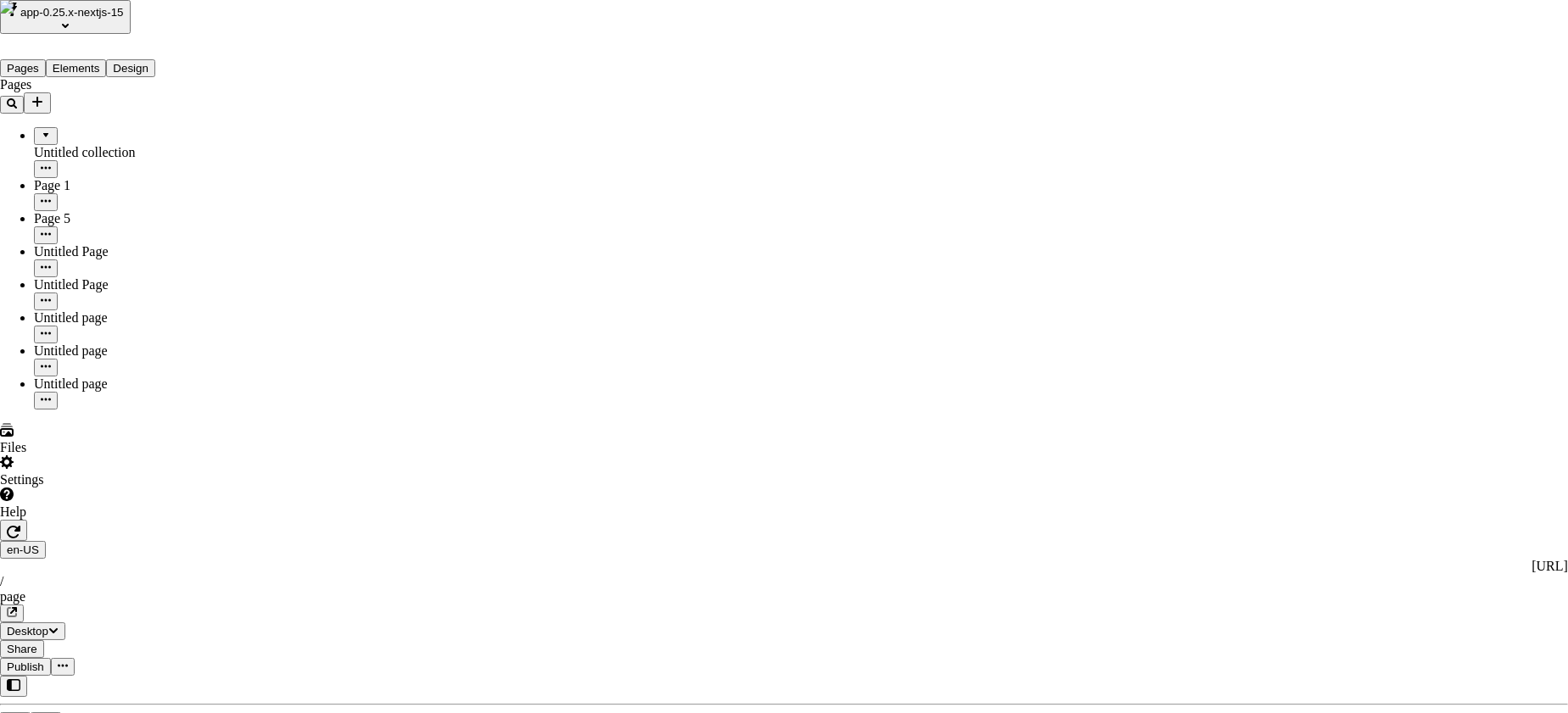
type input "a"
type input "asssss"
type input "a"
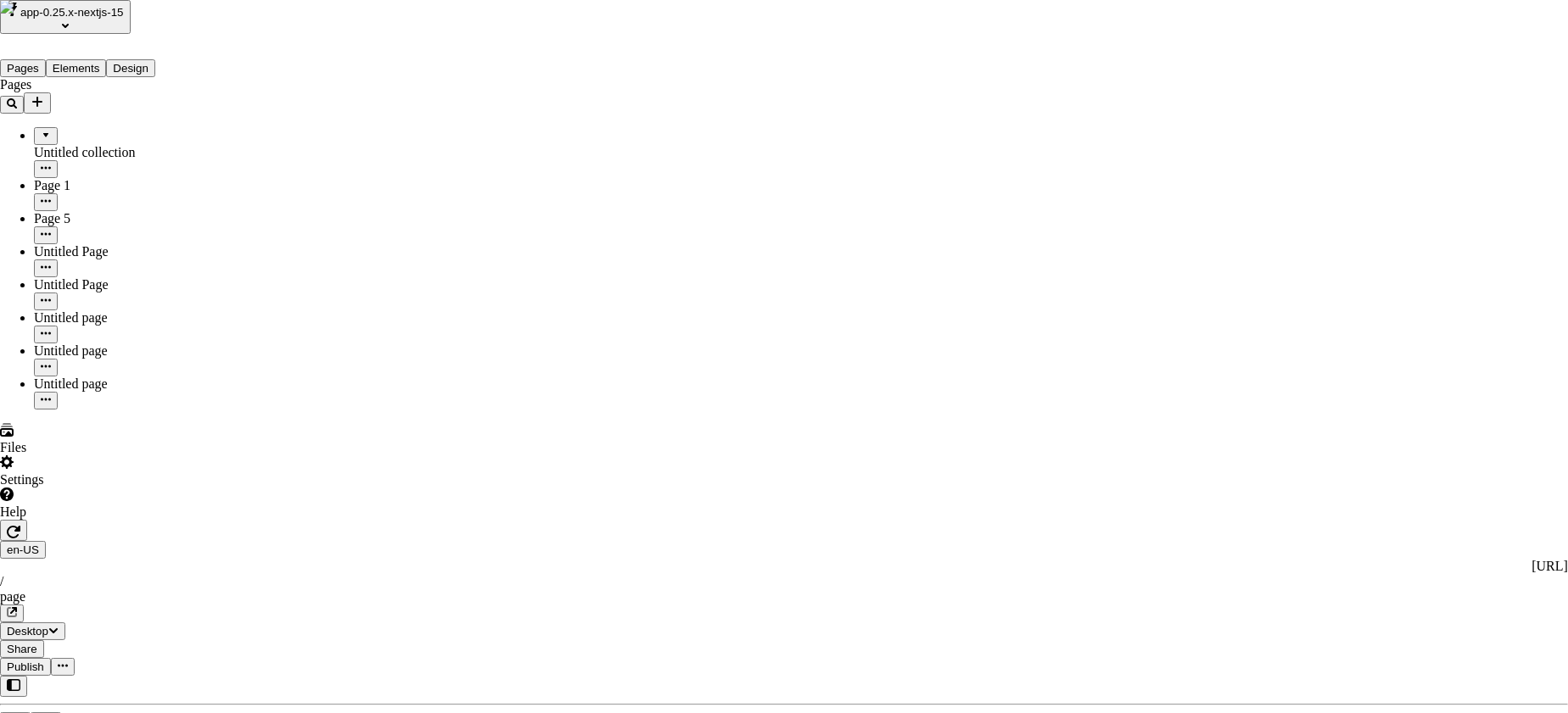
type input "a"
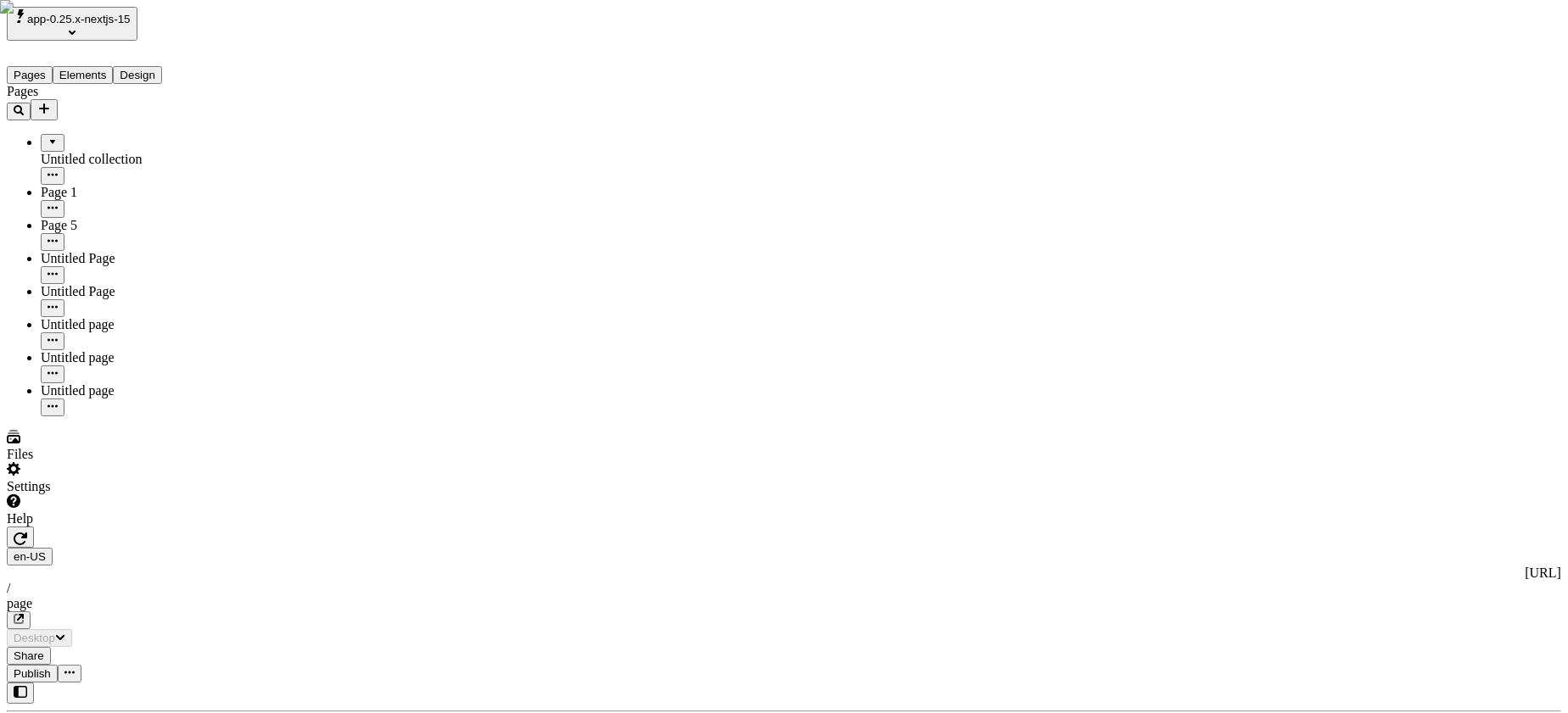
click at [107, 495] on div "Settings" at bounding box center [108, 478] width 204 height 32
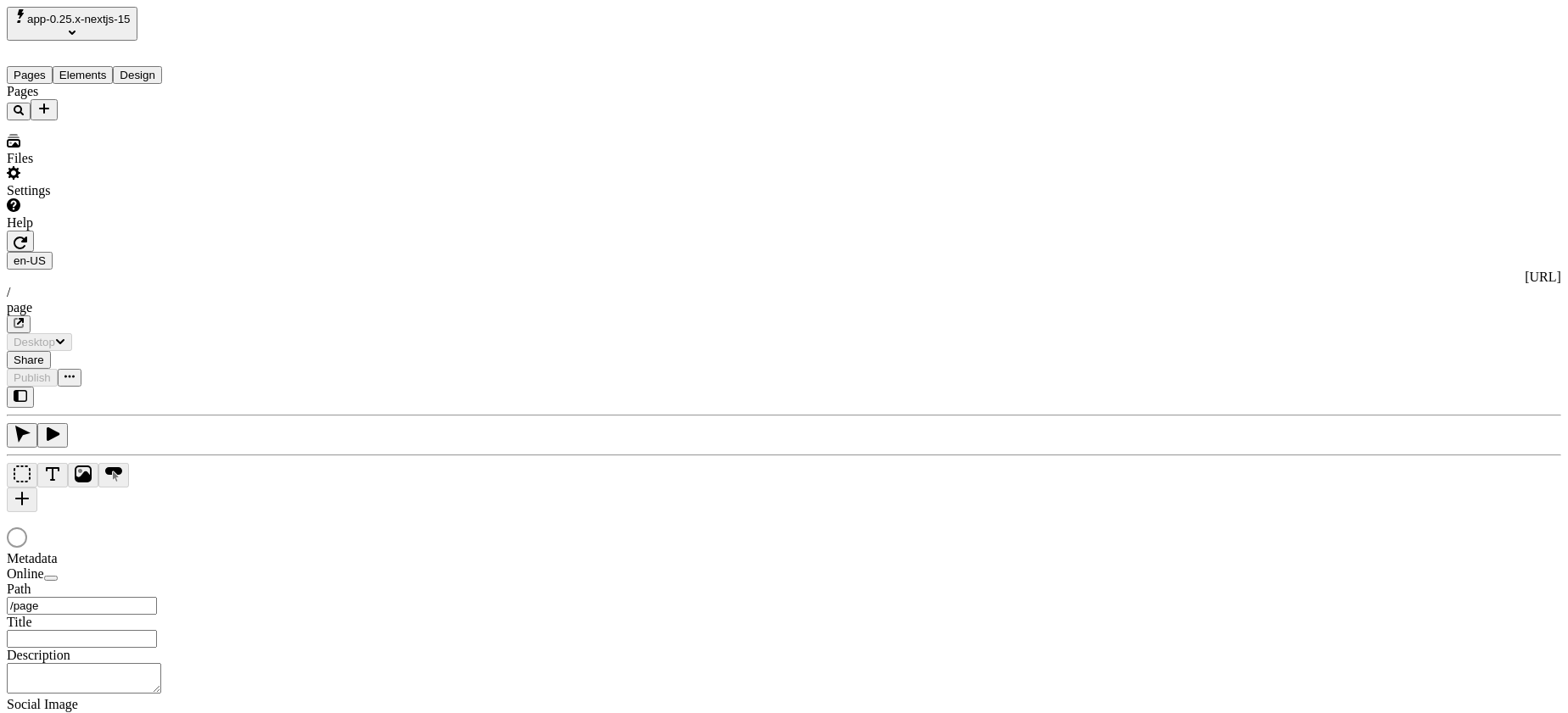
type input "/page"
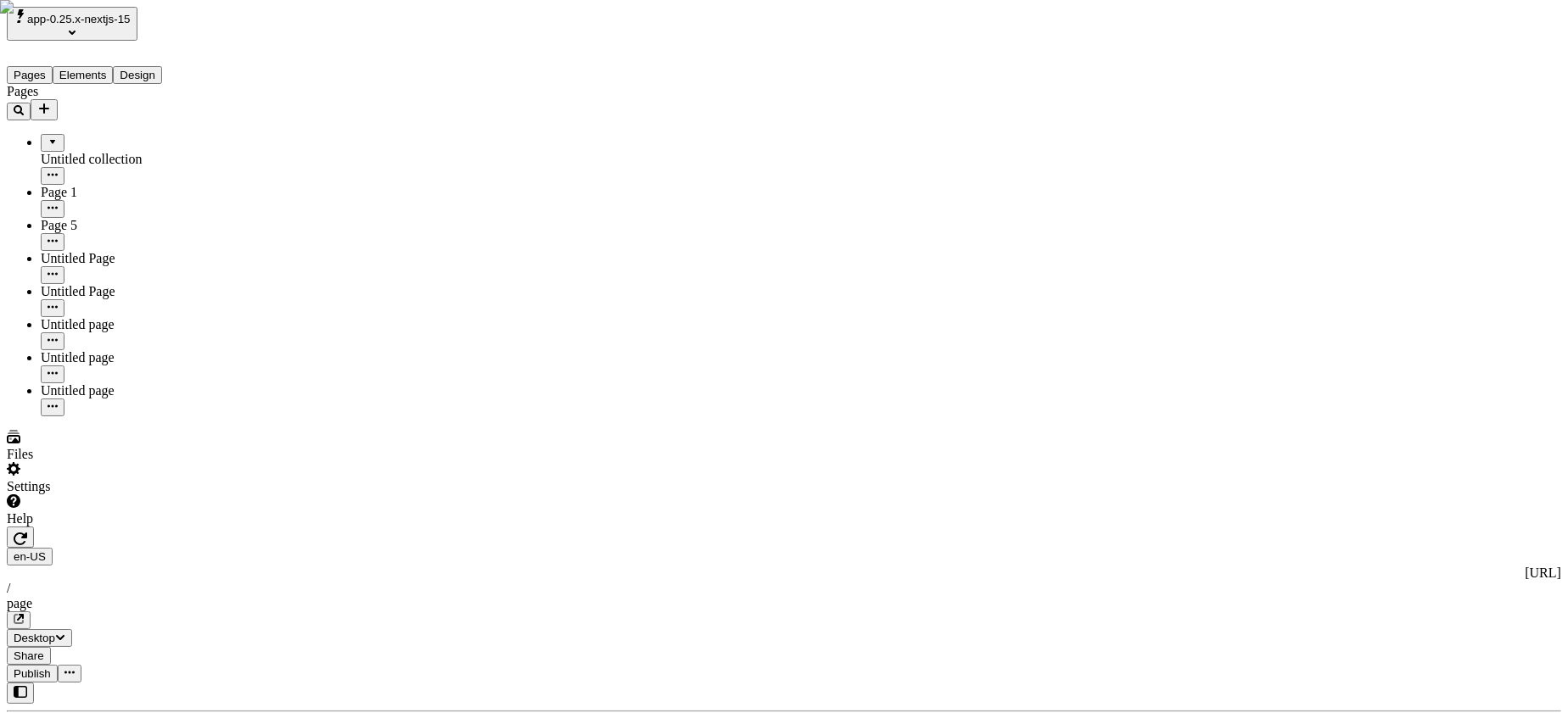
click at [94, 495] on div "Settings" at bounding box center [108, 478] width 204 height 32
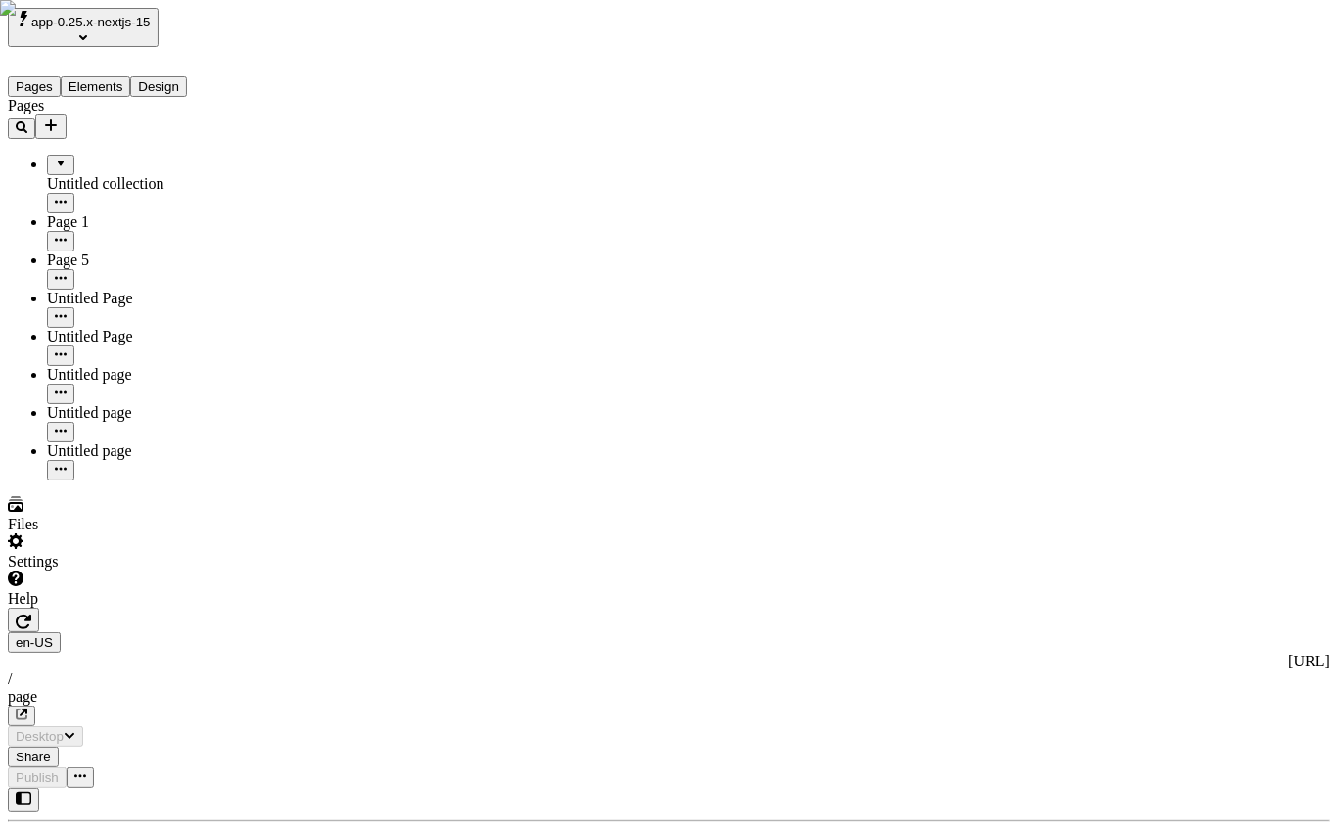
type input "/page"
click at [139, 571] on div "Settings" at bounding box center [125, 552] width 235 height 37
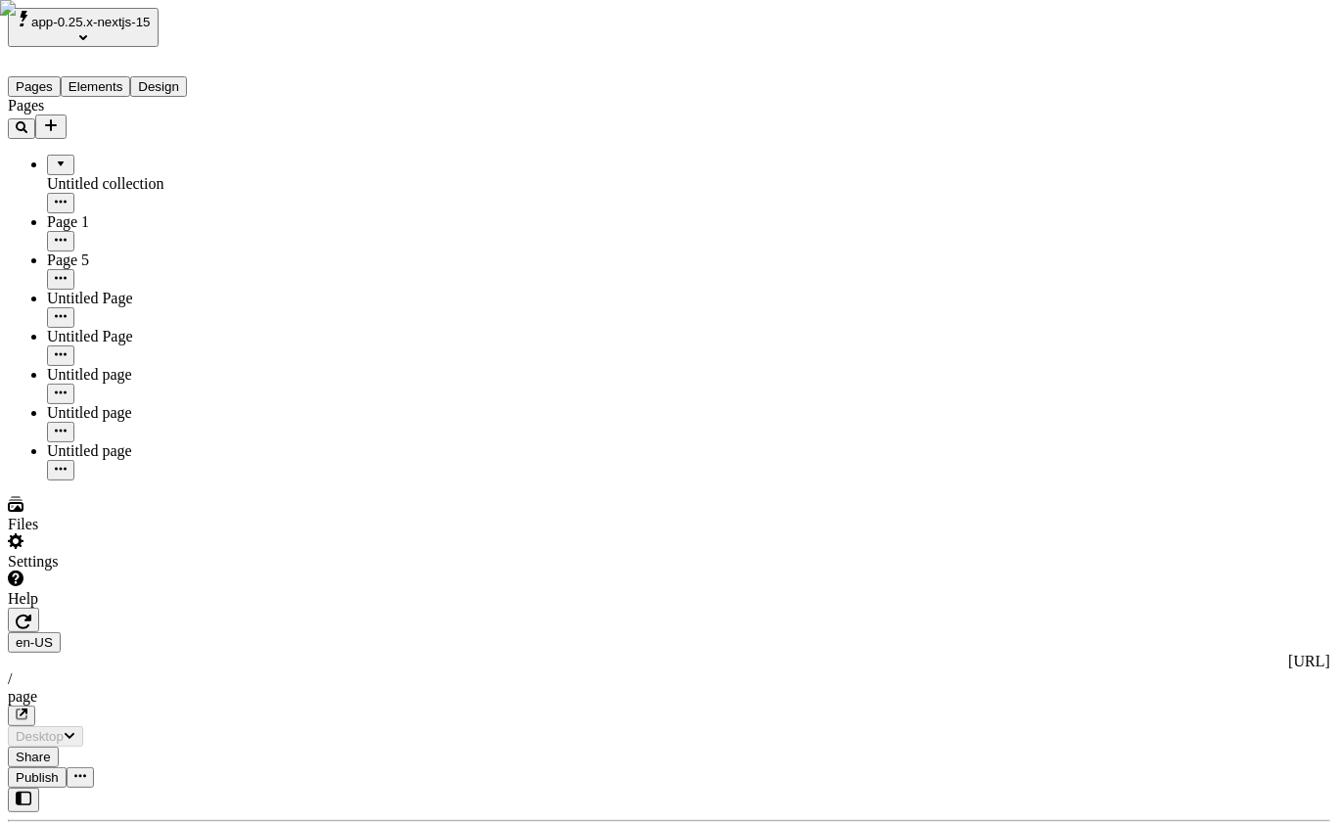
click at [116, 534] on div "Files" at bounding box center [125, 514] width 235 height 37
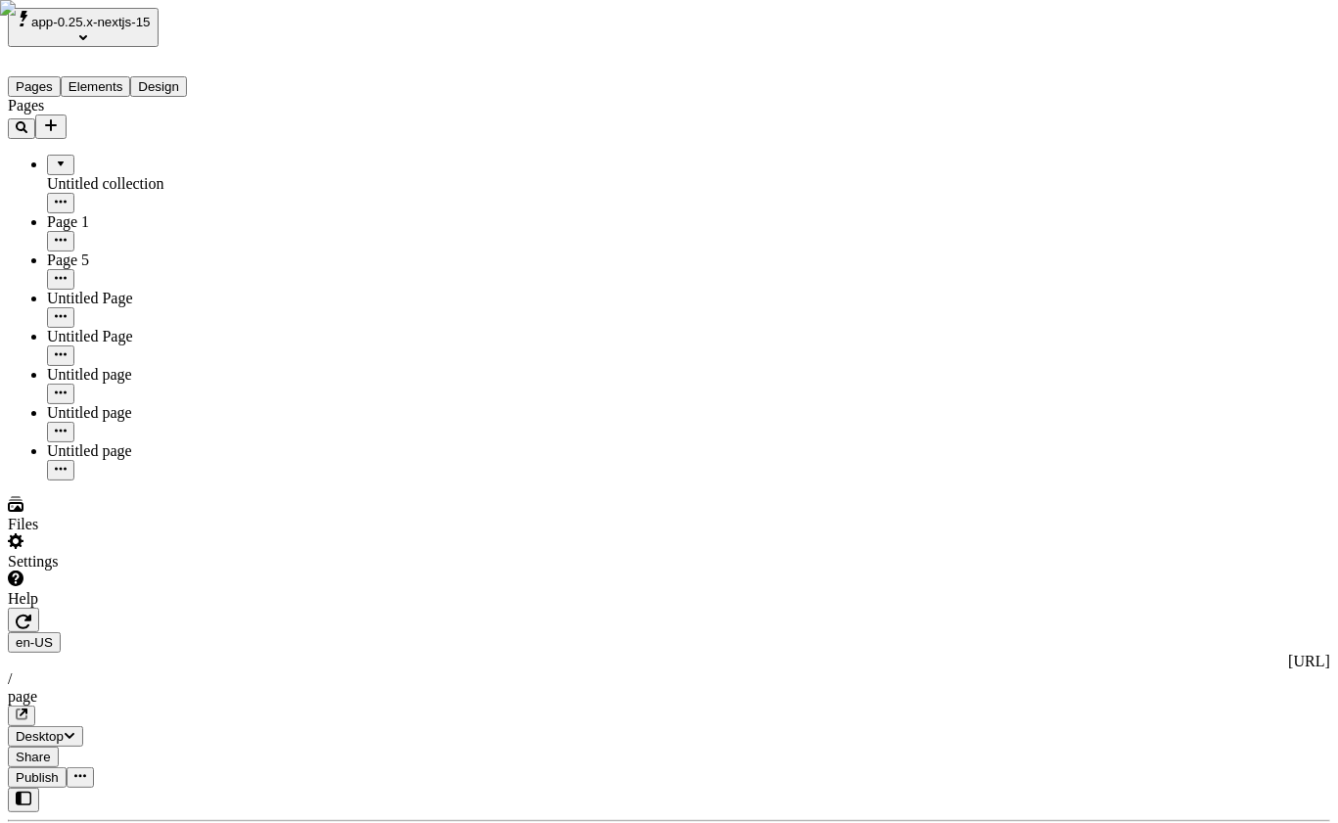
click at [101, 571] on div "Settings" at bounding box center [125, 552] width 235 height 37
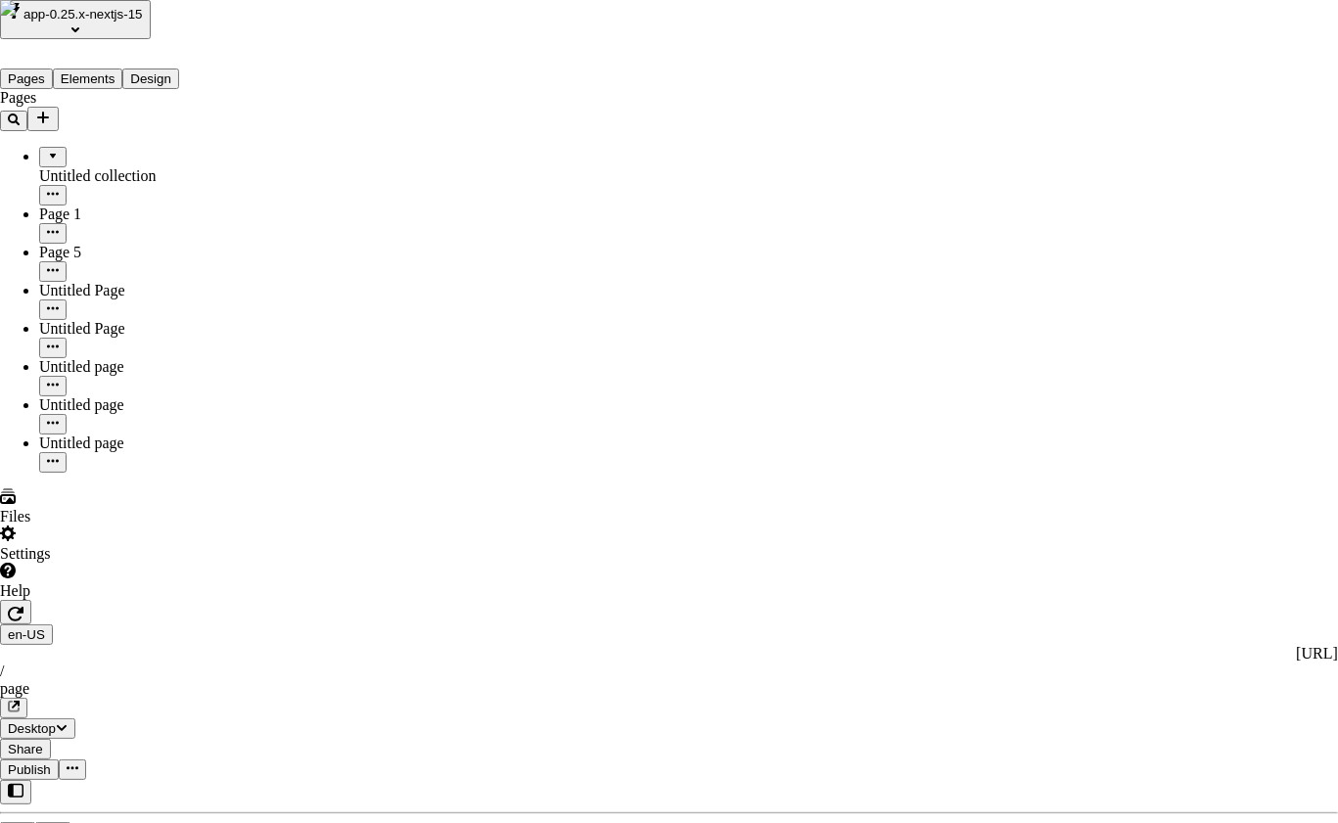
type input "aaa"
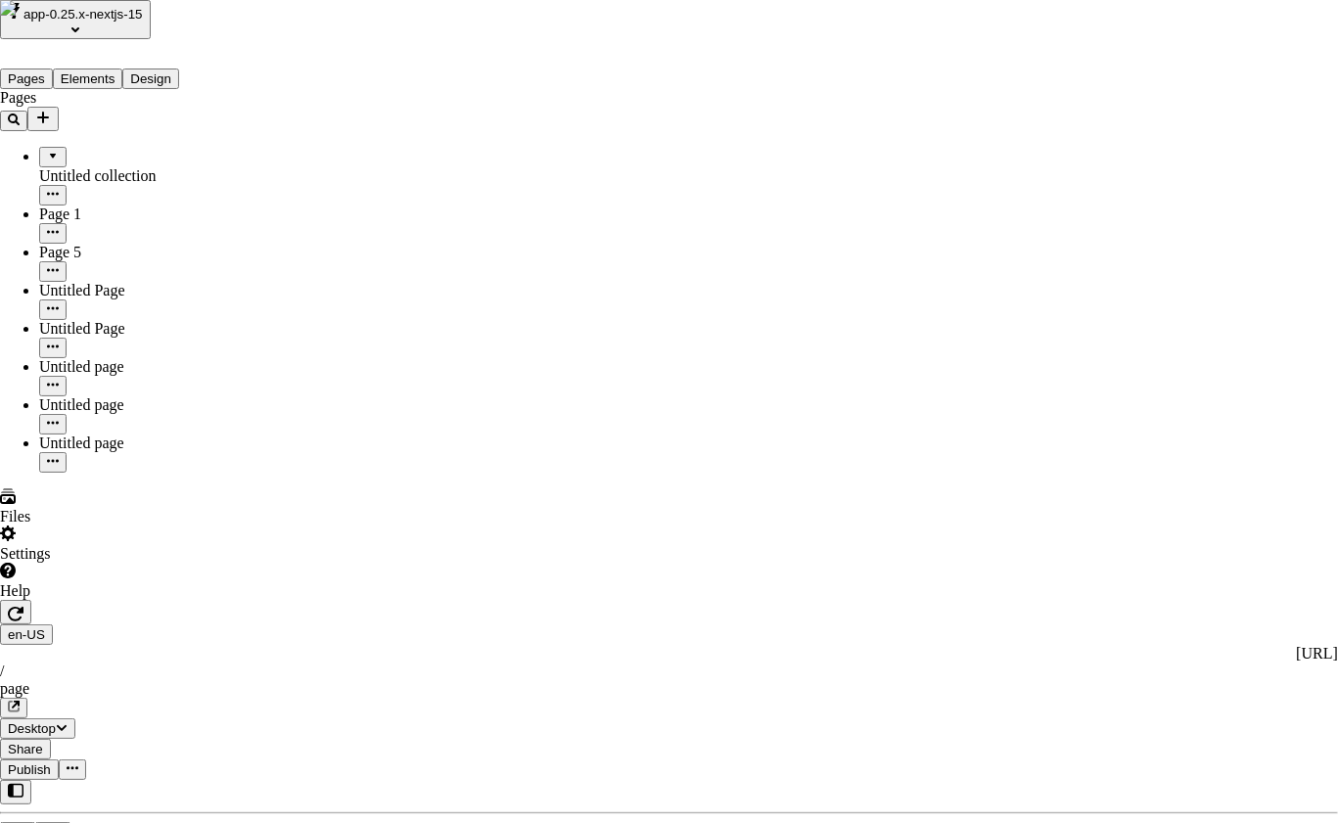
type input "a"
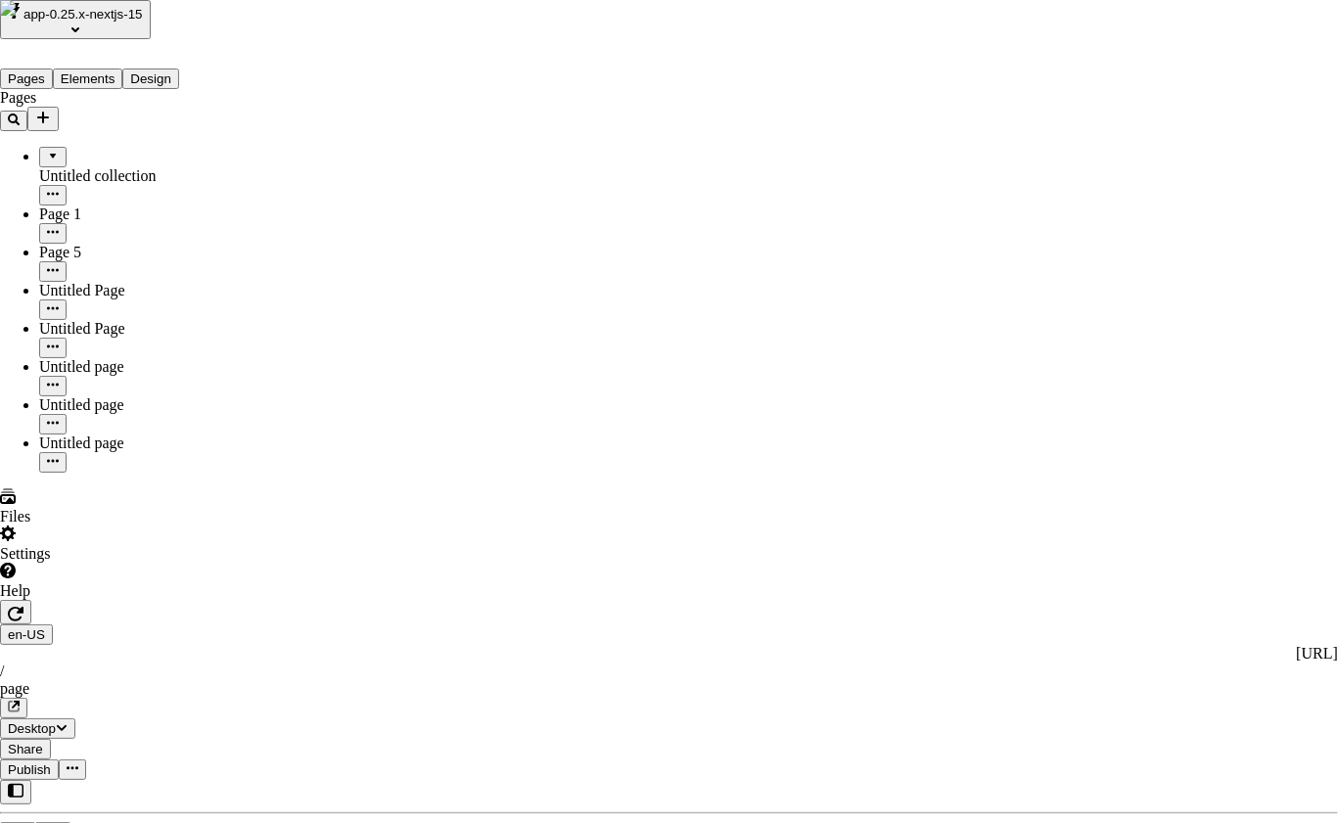
type input "jaksldf"
type input "a"
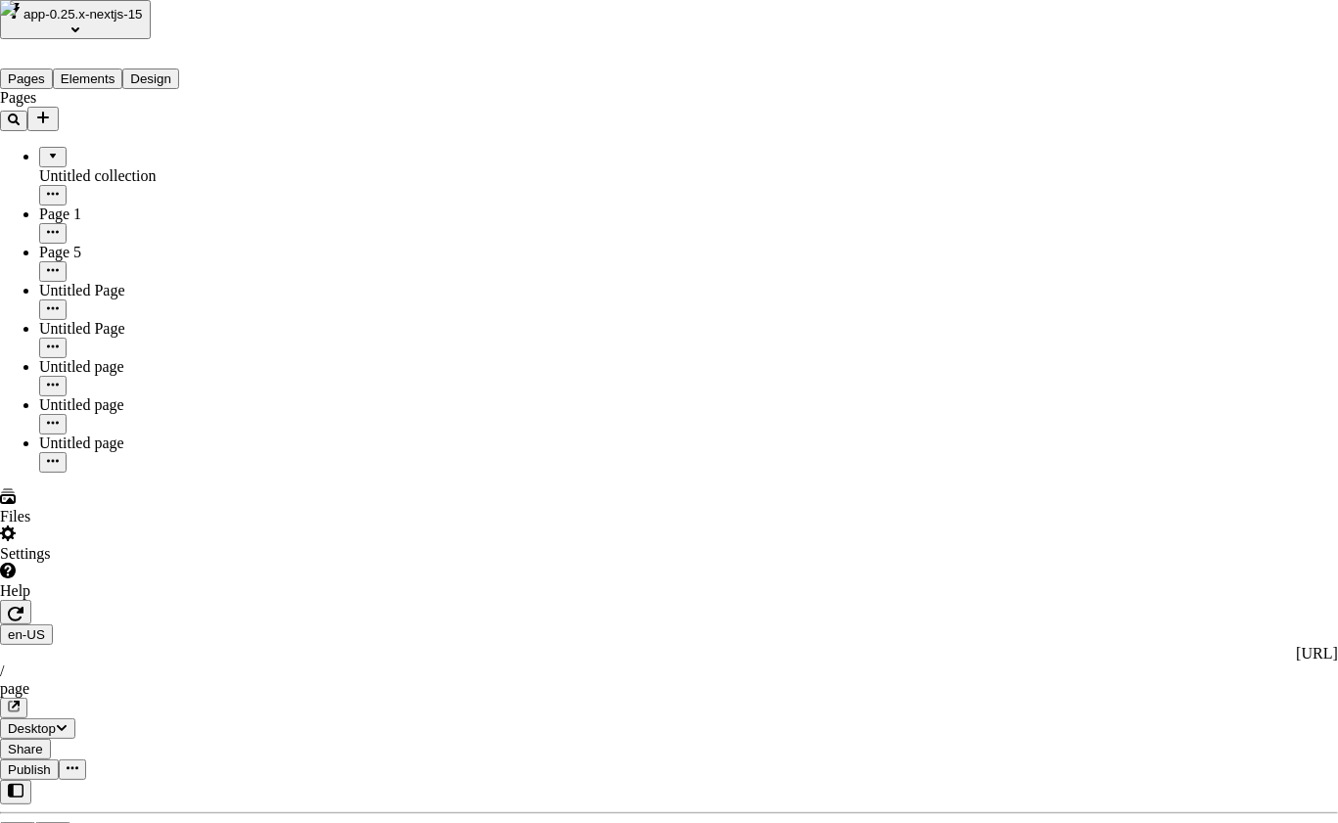
type input "a"
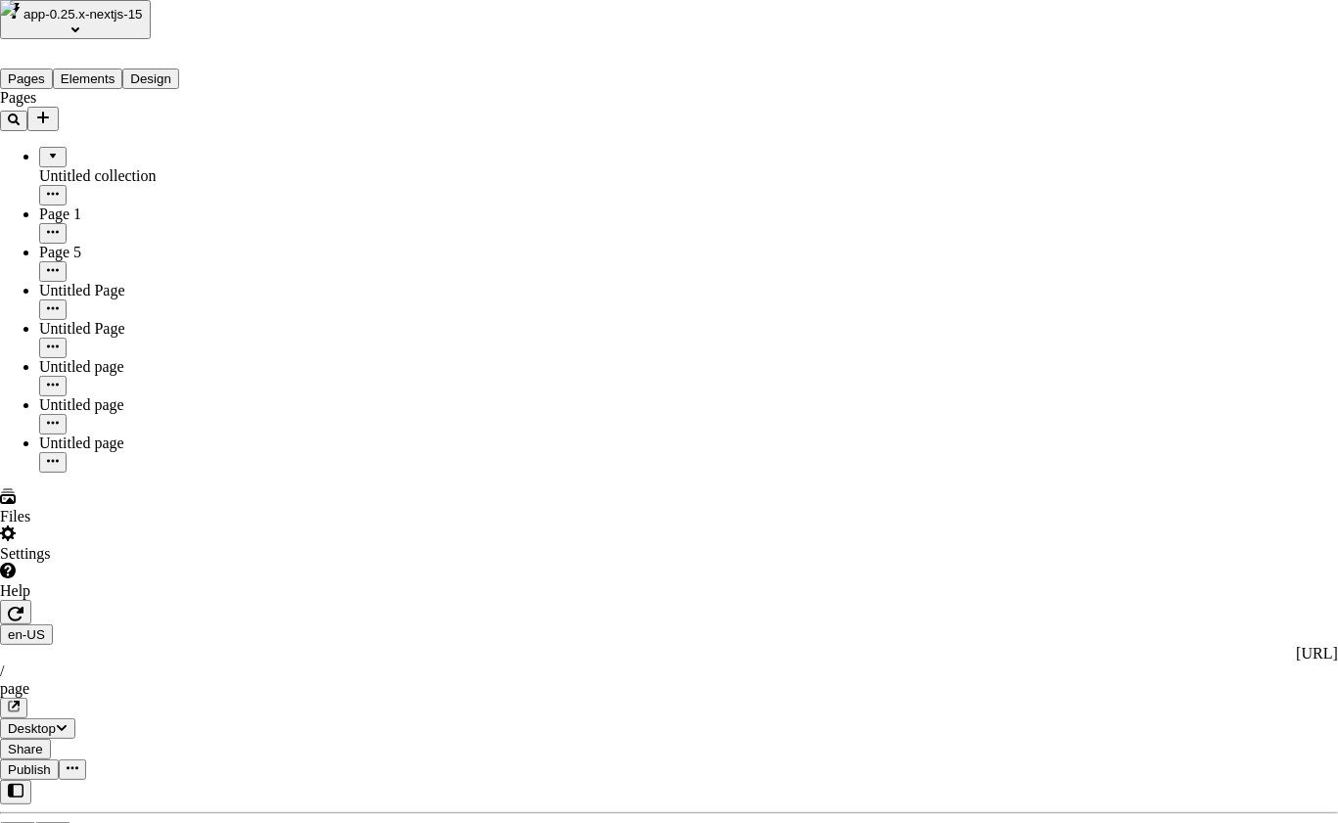
type input "a"
